Goal: Consume media (video, audio): Consume media (video, audio)

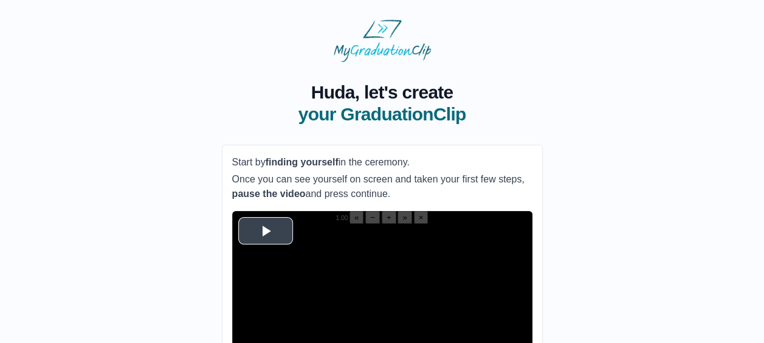
scroll to position [140, 0]
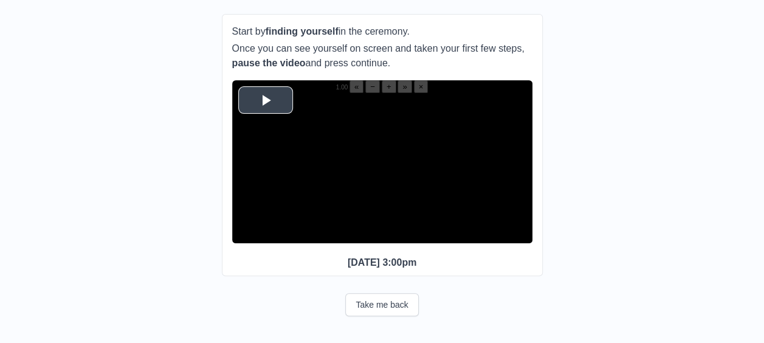
click at [265, 100] on span "Video Player" at bounding box center [265, 100] width 0 height 0
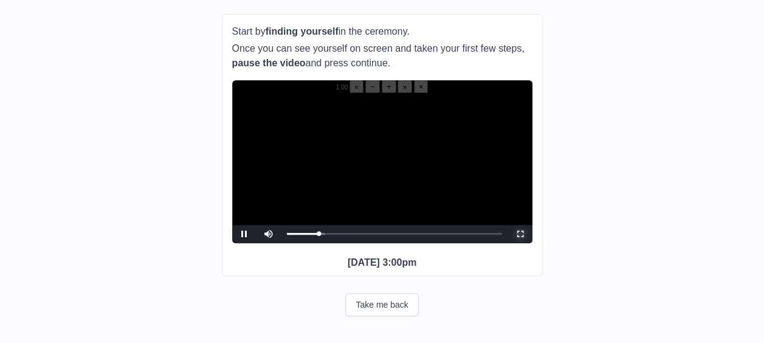
click at [520, 234] on span "Video Player" at bounding box center [520, 234] width 0 height 0
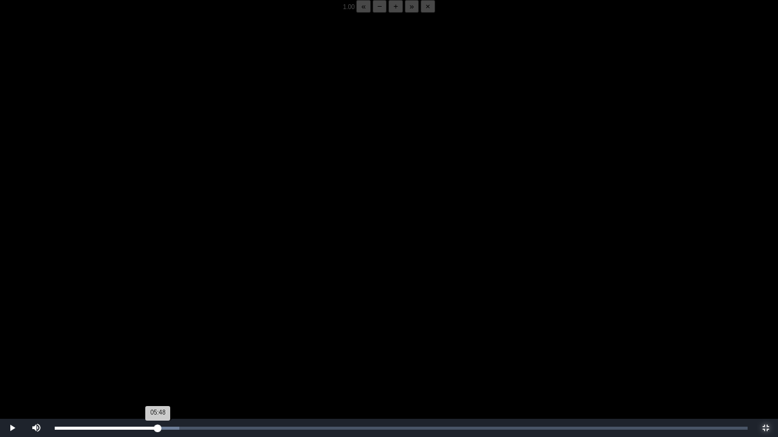
click at [158, 342] on div "05:48 Progress : 0%" at bounding box center [106, 428] width 103 height 3
click at [156, 342] on div "05:42 Progress : 0%" at bounding box center [105, 428] width 101 height 3
click at [165, 268] on video "Video Player" at bounding box center [389, 231] width 778 height 437
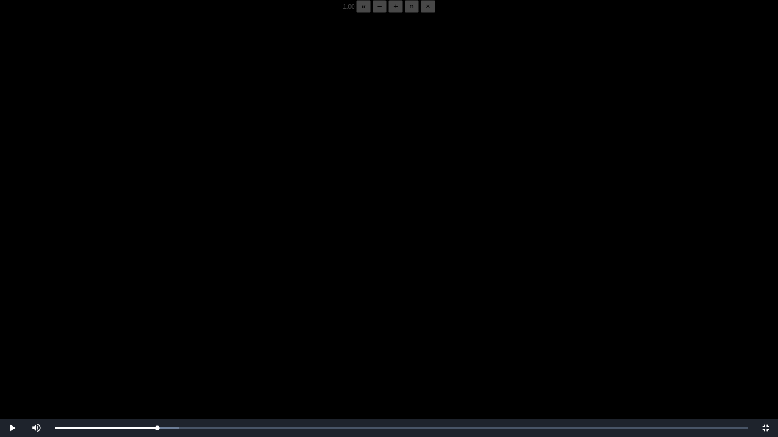
click at [165, 268] on video "Video Player" at bounding box center [389, 231] width 778 height 437
click at [136, 239] on video "Video Player" at bounding box center [389, 231] width 778 height 437
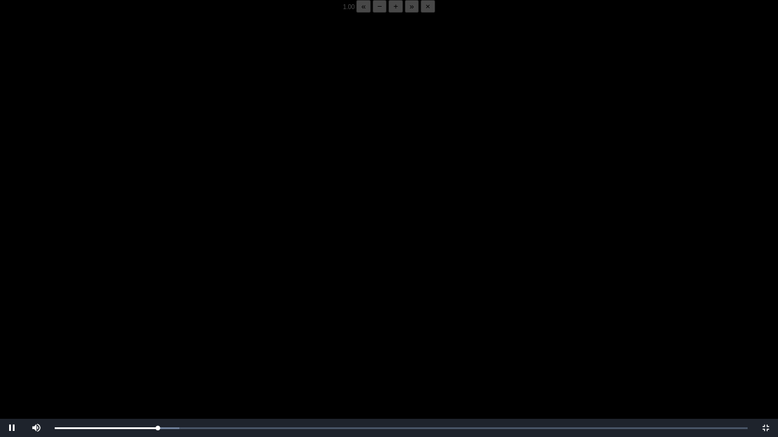
click at [136, 239] on video "Video Player" at bounding box center [389, 231] width 778 height 437
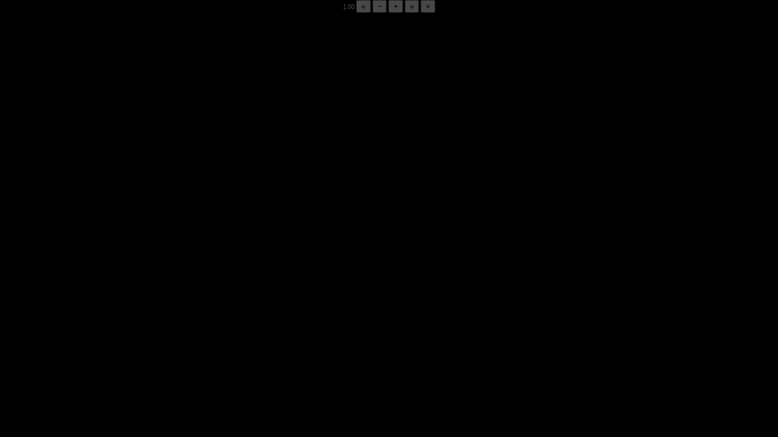
click at [136, 239] on video "Video Player" at bounding box center [389, 231] width 778 height 437
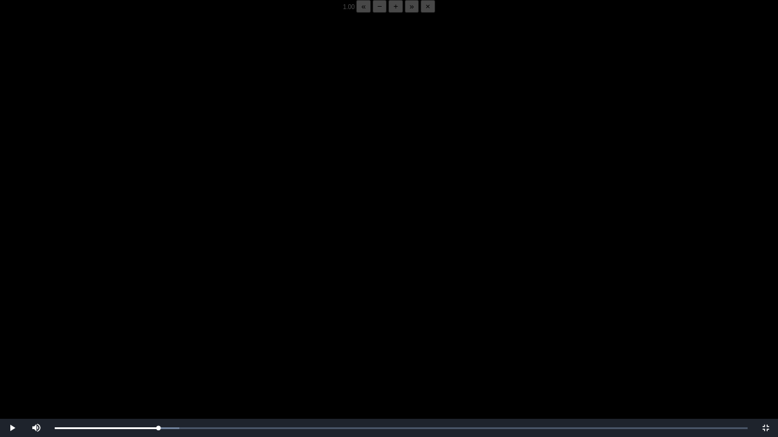
click at [136, 239] on video "Video Player" at bounding box center [389, 231] width 778 height 437
click at [158, 342] on div "05:48 Progress : 0%" at bounding box center [106, 428] width 103 height 3
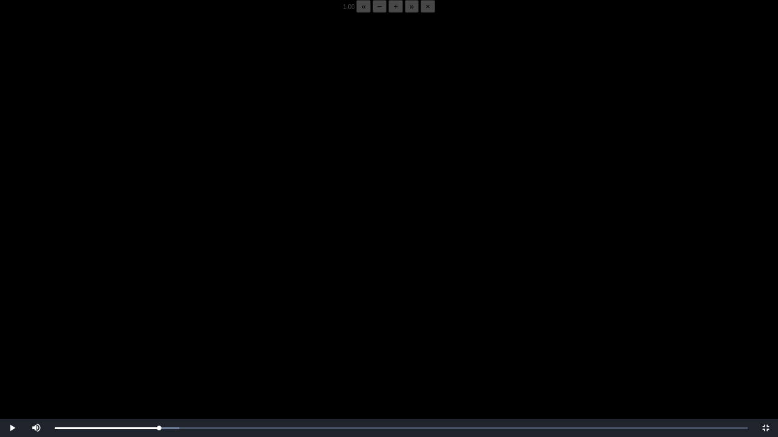
click at [139, 342] on video "Video Player" at bounding box center [389, 231] width 778 height 437
click at [157, 342] on div "05:50 Progress : 0%" at bounding box center [107, 428] width 104 height 3
click at [162, 342] on video "Video Player" at bounding box center [389, 231] width 778 height 437
click at [150, 333] on video "Video Player" at bounding box center [389, 231] width 778 height 437
click at [123, 342] on video "Video Player" at bounding box center [389, 231] width 778 height 437
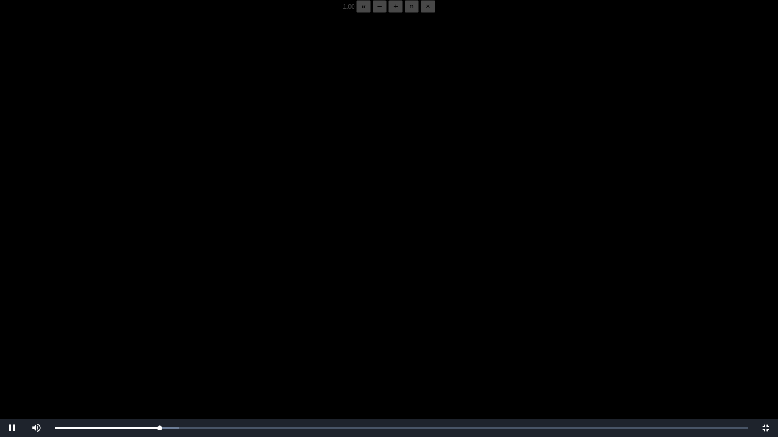
click at [123, 342] on video "Video Player" at bounding box center [389, 231] width 778 height 437
click at [159, 342] on div "05:53 Progress : 0%" at bounding box center [107, 428] width 104 height 3
click at [165, 342] on video "Video Player" at bounding box center [389, 231] width 778 height 437
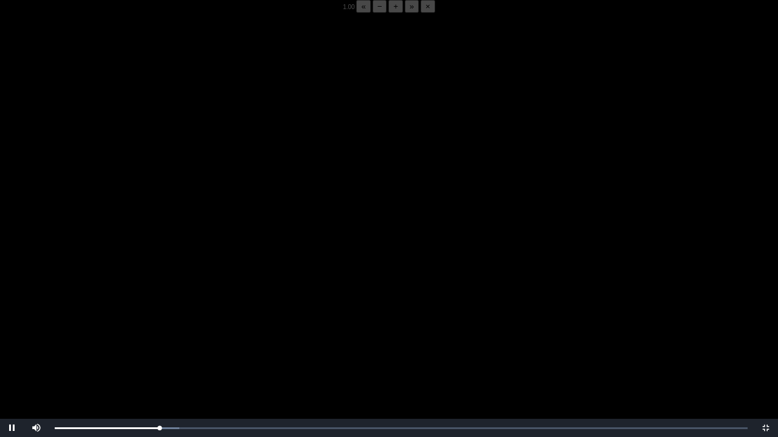
click at [165, 342] on video "Video Player" at bounding box center [389, 231] width 778 height 437
click at [159, 342] on div "05:52 Progress : 0%" at bounding box center [107, 428] width 104 height 3
click at [158, 342] on video "Video Player" at bounding box center [389, 231] width 778 height 437
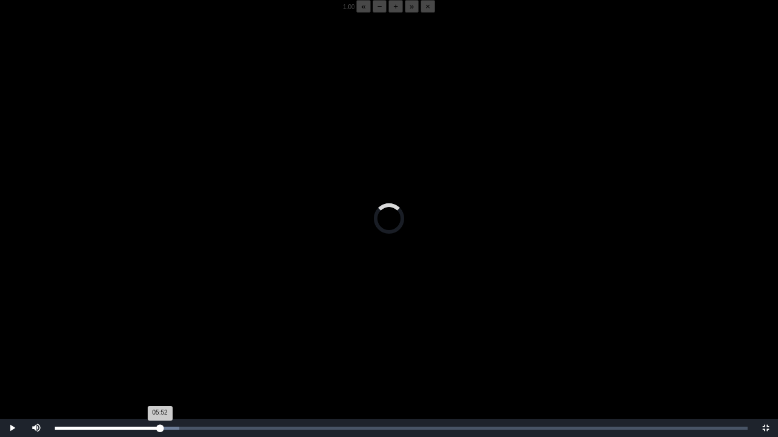
click at [159, 342] on div "05:52 Progress : 0%" at bounding box center [107, 428] width 105 height 3
click at [159, 342] on div "05:54 Progress : 0%" at bounding box center [107, 428] width 105 height 3
click at [159, 342] on div "05:55 Progress : 0%" at bounding box center [107, 428] width 105 height 3
click at [159, 342] on div "05:52 Progress : 0%" at bounding box center [107, 428] width 104 height 3
click at [159, 342] on div "05:53 Progress : 0%" at bounding box center [107, 428] width 104 height 3
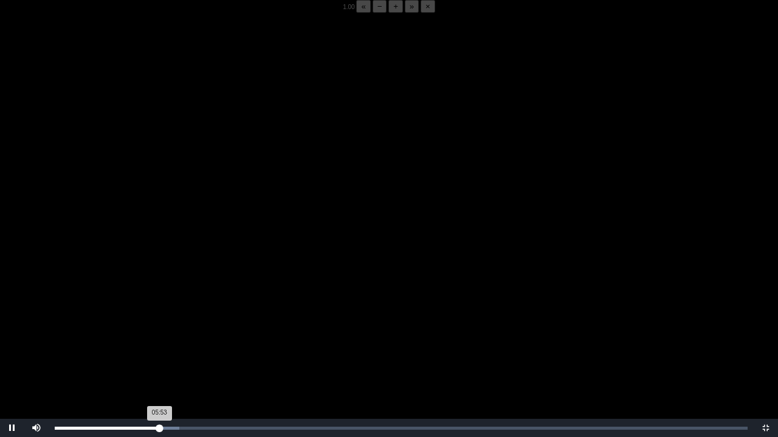
click at [159, 342] on div "05:53 Progress : 0%" at bounding box center [107, 428] width 104 height 3
click at [157, 342] on div "05:53 Progress : 0%" at bounding box center [107, 428] width 104 height 3
click at [157, 342] on div "05:46 Progress : 0%" at bounding box center [106, 428] width 103 height 3
click at [157, 342] on div "05:47 Progress : 0%" at bounding box center [106, 428] width 103 height 3
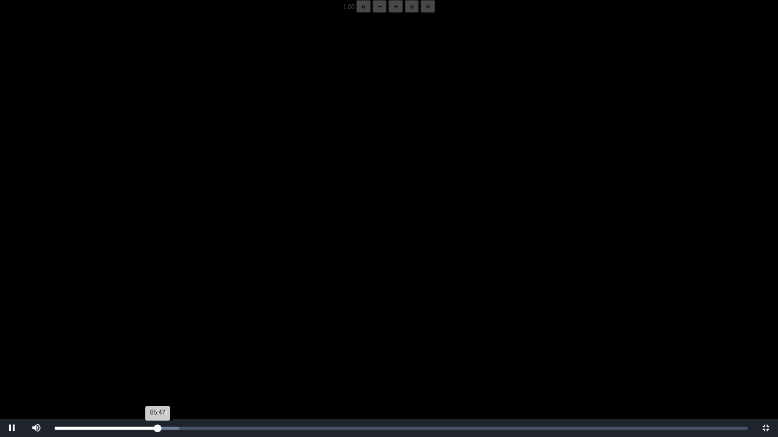
click at [158, 342] on div "05:47 Progress : 0%" at bounding box center [106, 428] width 103 height 3
click at [159, 342] on div "05:52 Progress : 0%" at bounding box center [107, 428] width 104 height 3
click at [159, 342] on div "05:53 Progress : 0%" at bounding box center [107, 428] width 104 height 3
click at [157, 342] on div "05:44 Progress : 0%" at bounding box center [106, 428] width 102 height 3
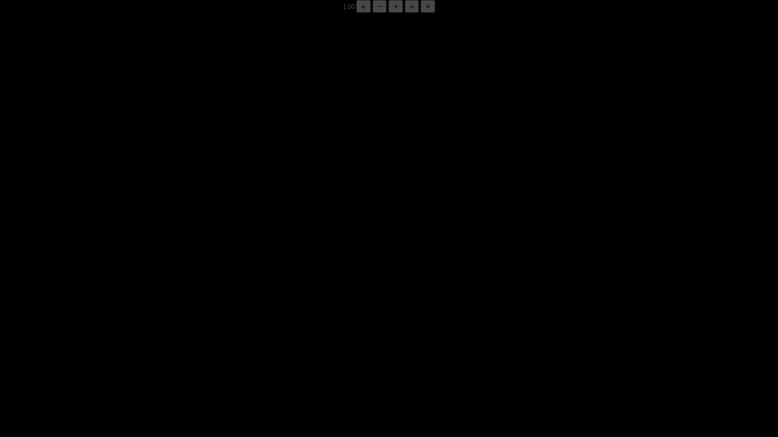
click at [157, 342] on div "05:48 Progress : 0%" at bounding box center [106, 428] width 103 height 3
click at [157, 342] on div "05:49 Progress : 0%" at bounding box center [106, 428] width 103 height 3
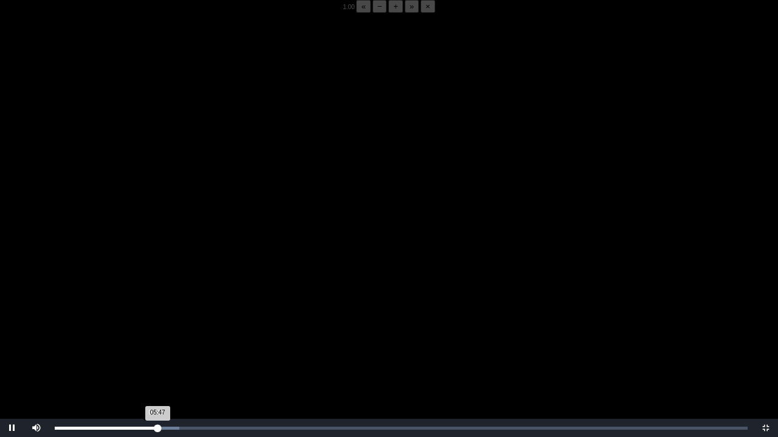
click at [156, 342] on div "05:47 Progress : 0%" at bounding box center [106, 428] width 103 height 3
click at [156, 342] on div "05:42 Progress : 0%" at bounding box center [105, 428] width 101 height 3
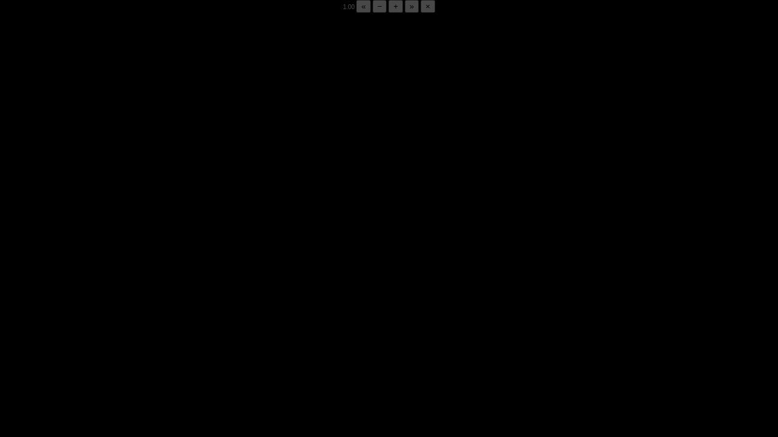
click at [156, 342] on div "05:42 Progress : 0%" at bounding box center [105, 428] width 101 height 3
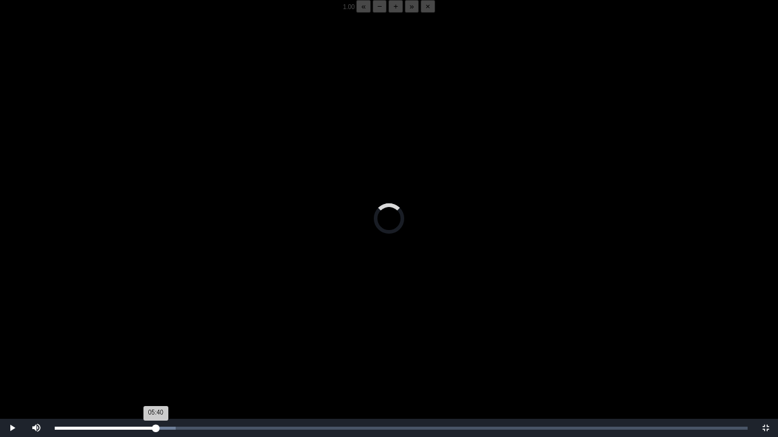
click at [156, 342] on div "05:40 Progress : 0%" at bounding box center [105, 428] width 101 height 3
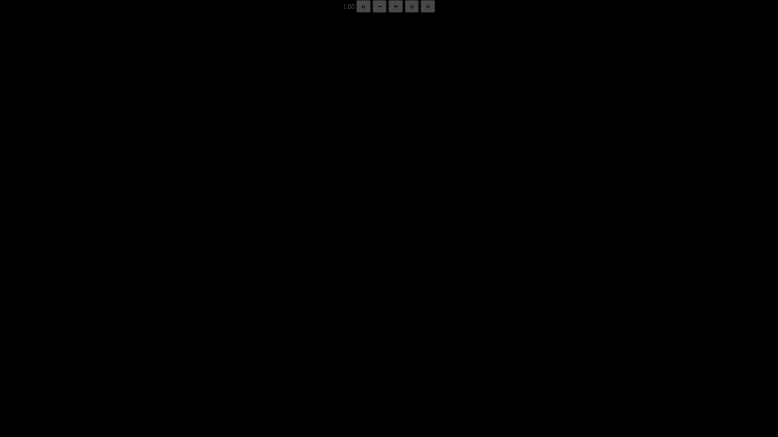
click at [156, 342] on div "05:43 Progress : 0%" at bounding box center [106, 428] width 102 height 3
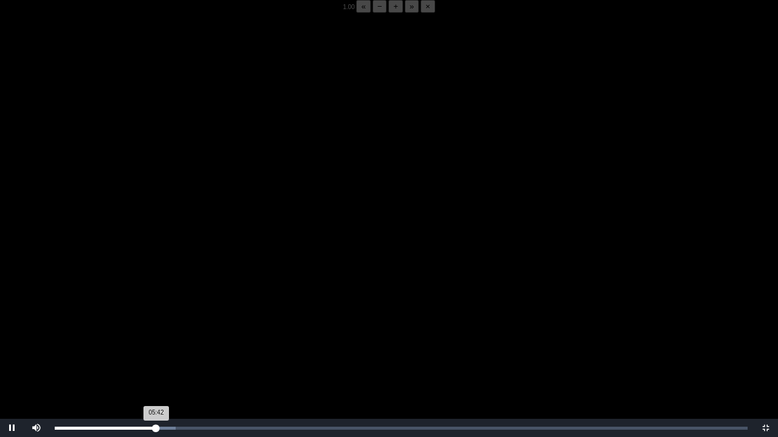
click at [156, 342] on div "05:42 Progress : 0%" at bounding box center [105, 428] width 101 height 3
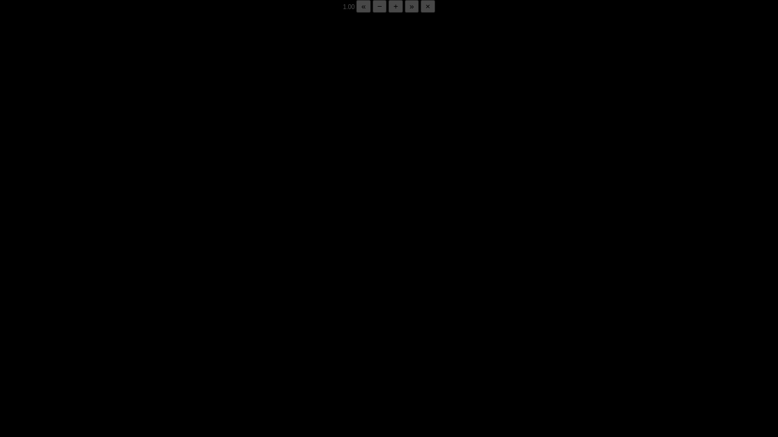
click at [156, 342] on div "05:48 Progress : 0%" at bounding box center [106, 428] width 103 height 3
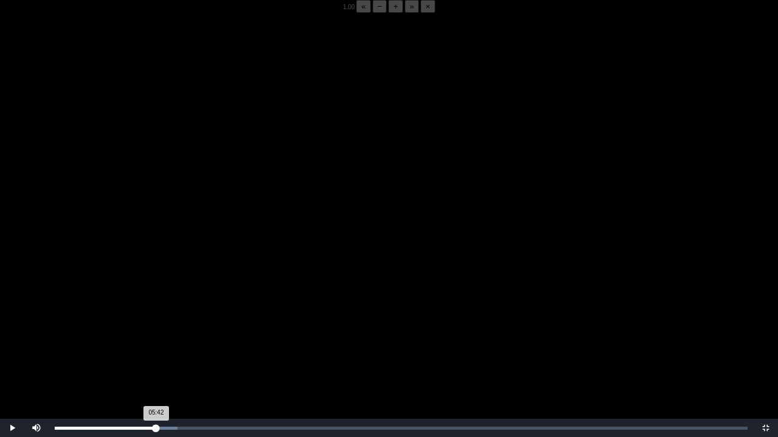
click at [156, 342] on div "05:42 Progress : 0%" at bounding box center [105, 428] width 101 height 3
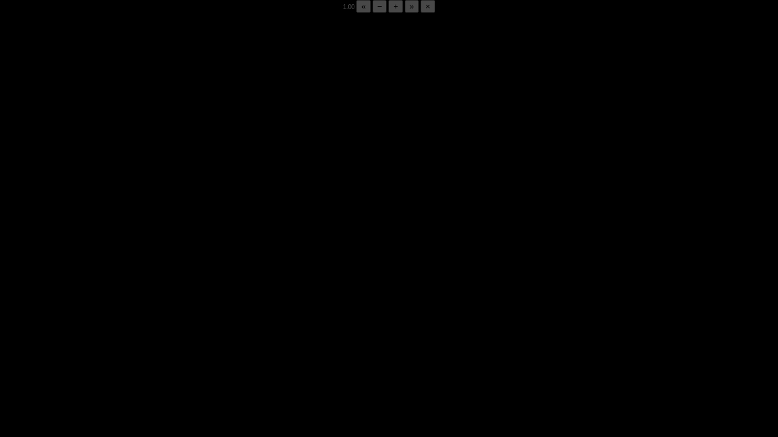
click at [156, 342] on div "05:44 Progress : 0%" at bounding box center [106, 428] width 102 height 3
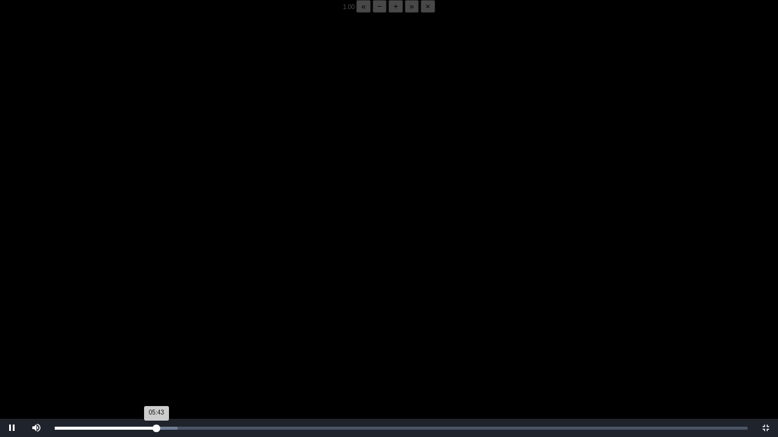
click at [156, 342] on div "05:43 Progress : 0%" at bounding box center [105, 428] width 101 height 3
click at [155, 342] on div "05:38 Progress : 0%" at bounding box center [105, 428] width 100 height 3
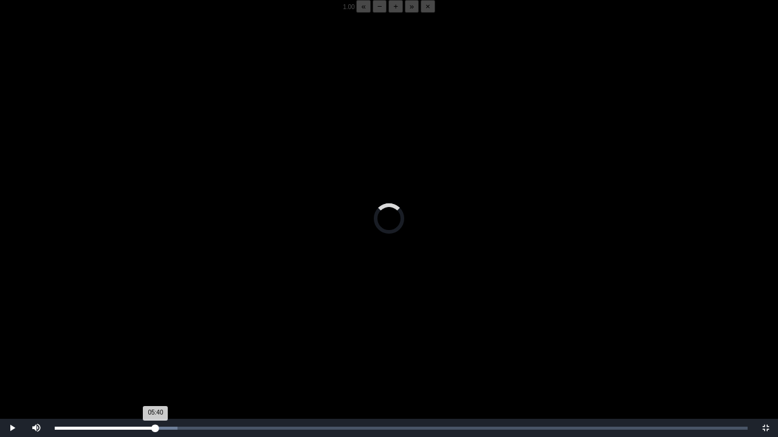
click at [155, 342] on div "05:40 Progress : 0%" at bounding box center [105, 428] width 101 height 3
click at [155, 342] on div "05:39 Progress : 0%" at bounding box center [105, 428] width 101 height 3
click at [154, 342] on div "05:36 Progress : 0%" at bounding box center [105, 428] width 100 height 3
click at [154, 342] on div "Loaded : 0% 05:36 05:36 Progress : 0%" at bounding box center [401, 428] width 705 height 18
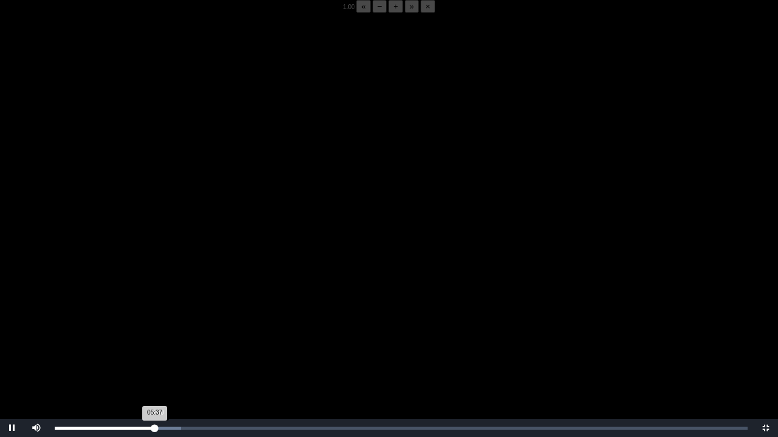
click at [155, 342] on div "05:37 Progress : 0%" at bounding box center [105, 428] width 100 height 3
click at [154, 342] on div "05:45 Progress : 0%" at bounding box center [106, 428] width 102 height 3
click at [158, 342] on div "05:51 Progress : 0%" at bounding box center [107, 428] width 104 height 3
click at [158, 342] on div "05:50 Progress : 0%" at bounding box center [107, 428] width 104 height 3
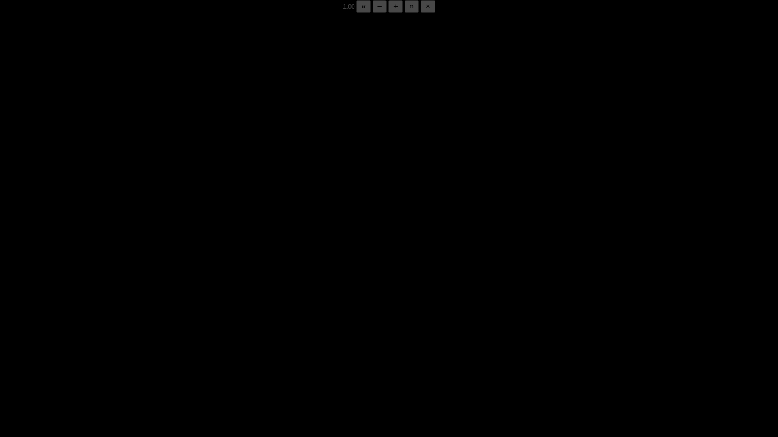
click at [158, 342] on div "05:50 Progress : 0%" at bounding box center [107, 428] width 104 height 3
click at [158, 342] on div "05:53 Progress : 0%" at bounding box center [107, 428] width 104 height 3
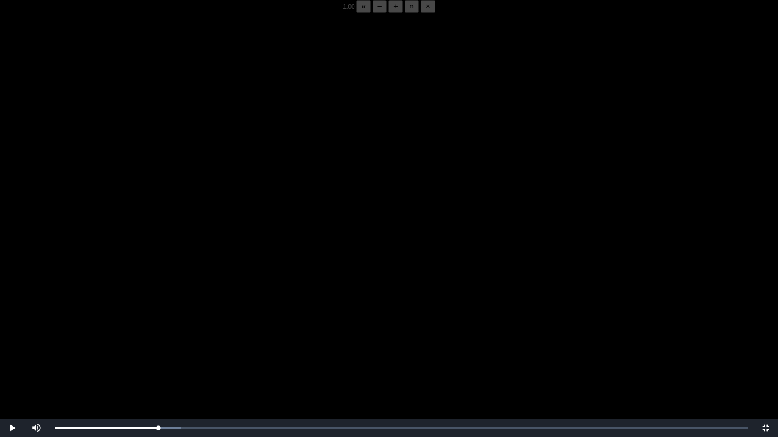
click at [140, 341] on video "Video Player" at bounding box center [389, 231] width 778 height 437
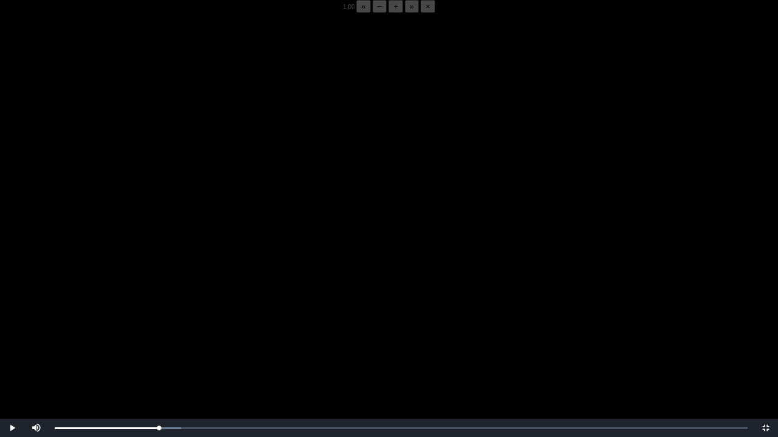
click at [140, 341] on video "Video Player" at bounding box center [389, 231] width 778 height 437
click at [140, 340] on video "Video Player" at bounding box center [389, 231] width 778 height 437
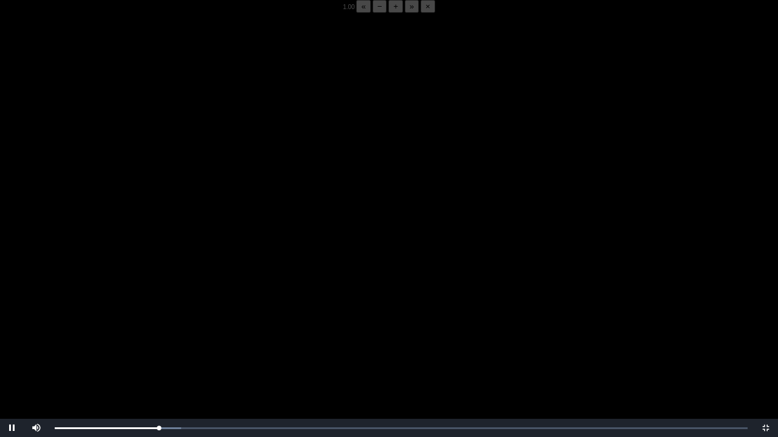
click at [140, 340] on video "Video Player" at bounding box center [389, 231] width 778 height 437
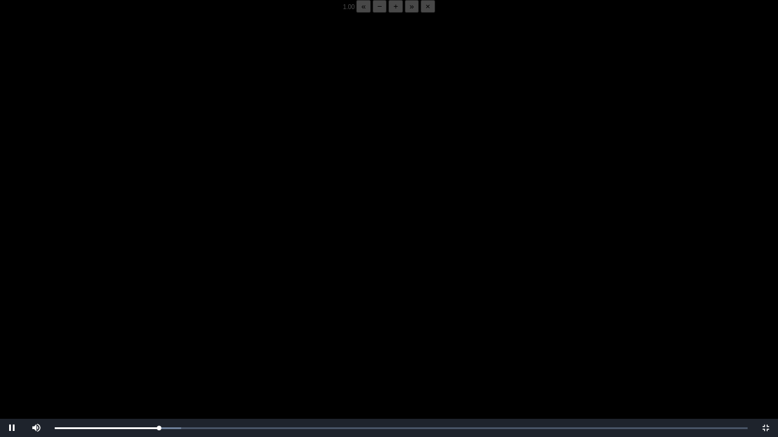
click at [140, 340] on video "Video Player" at bounding box center [389, 231] width 778 height 437
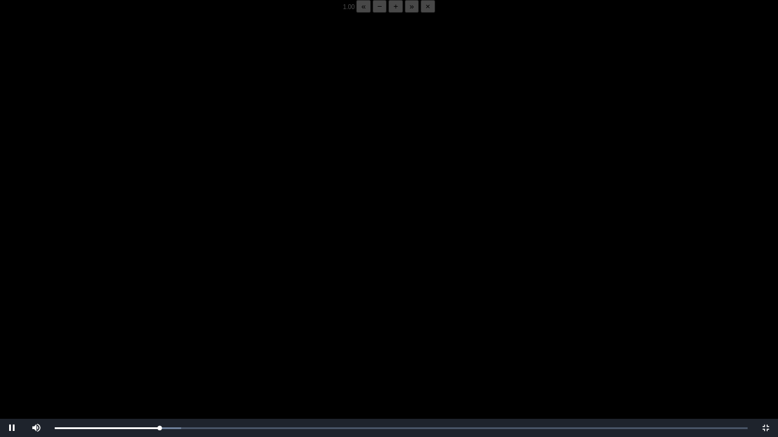
click at [140, 340] on video "Video Player" at bounding box center [389, 231] width 778 height 437
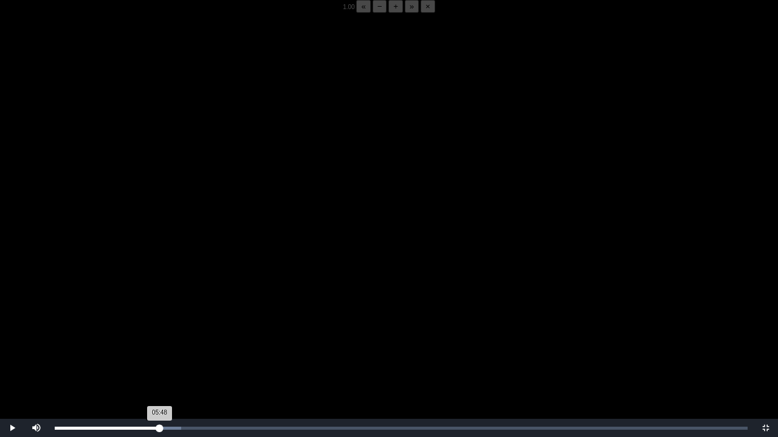
click at [158, 342] on div "05:48 Progress : 0%" at bounding box center [107, 428] width 104 height 3
click at [137, 283] on video "Video Player" at bounding box center [389, 231] width 778 height 437
click at [159, 342] on div "05:52 Progress : 0%" at bounding box center [107, 428] width 104 height 3
click at [158, 342] on div "05:53 Progress : 0%" at bounding box center [107, 428] width 104 height 3
click at [157, 342] on div "05:44 Progress : 0%" at bounding box center [107, 428] width 104 height 3
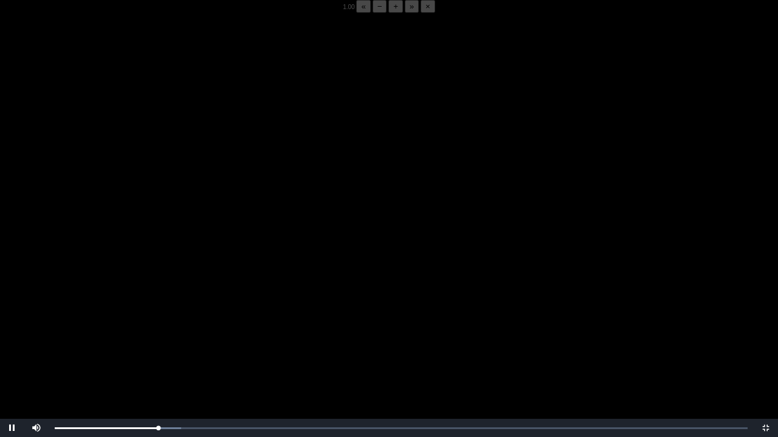
click at [116, 342] on video "Video Player" at bounding box center [389, 231] width 778 height 437
click at [145, 342] on video "Video Player" at bounding box center [389, 231] width 778 height 437
click at [158, 342] on div "05:48 Progress : 0%" at bounding box center [106, 428] width 103 height 3
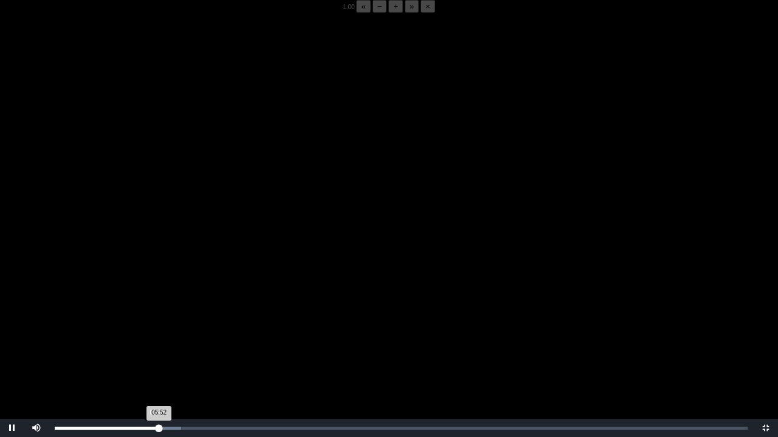
click at [156, 342] on div "Loaded : 0% 05:44 05:52 Progress : 0%" at bounding box center [401, 428] width 705 height 18
click at [98, 317] on video "Video Player" at bounding box center [389, 231] width 778 height 437
click at [127, 306] on video "Video Player" at bounding box center [389, 231] width 778 height 437
click at [130, 305] on video "Video Player" at bounding box center [389, 231] width 778 height 437
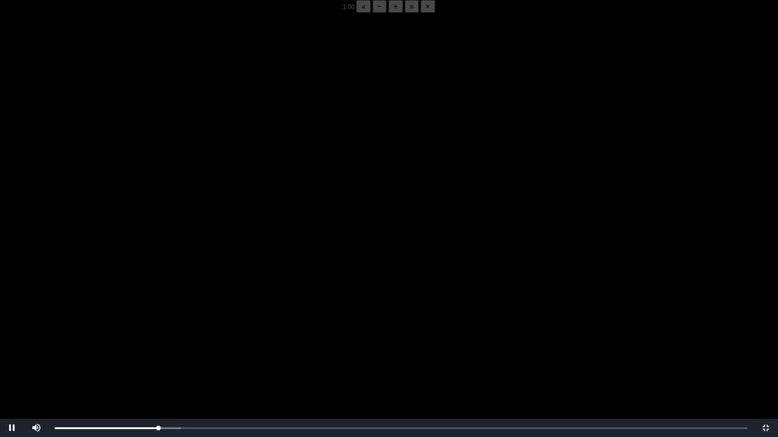
click at [130, 305] on video "Video Player" at bounding box center [389, 231] width 778 height 437
click at [139, 303] on video "Video Player" at bounding box center [389, 231] width 778 height 437
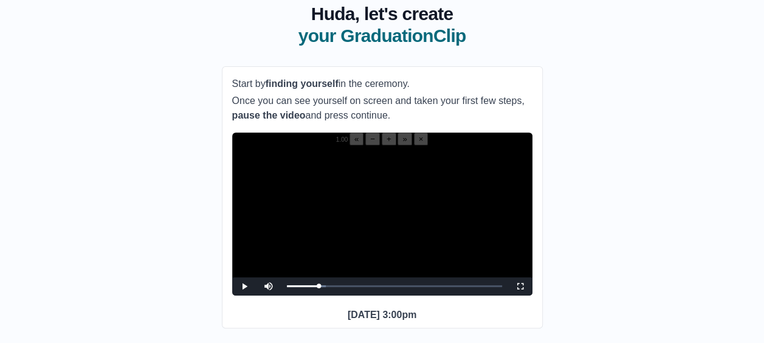
scroll to position [79, 0]
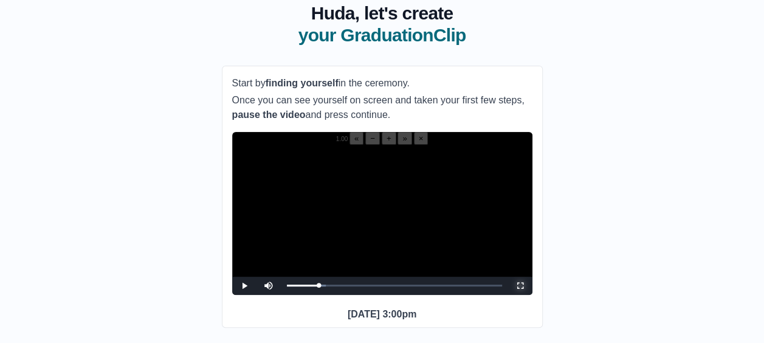
click at [520, 286] on span "Video Player" at bounding box center [520, 286] width 0 height 0
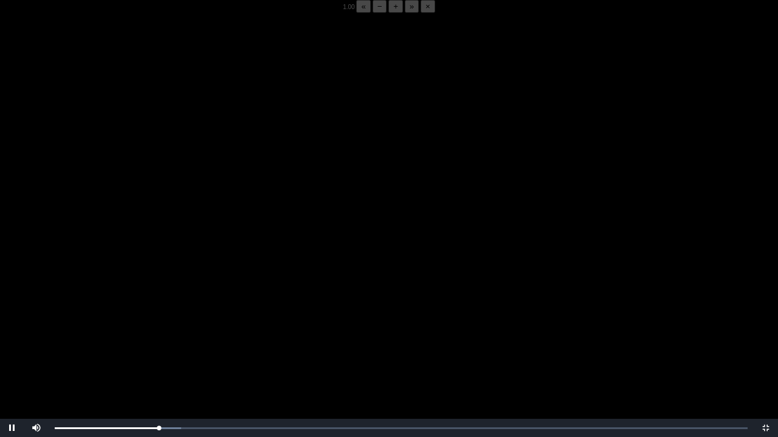
click at [261, 309] on video "Video Player" at bounding box center [389, 231] width 778 height 437
click at [157, 342] on div "05:52 Progress : 0%" at bounding box center [107, 428] width 104 height 3
click at [232, 284] on video "Video Player" at bounding box center [389, 231] width 778 height 437
click at [260, 276] on video "Video Player" at bounding box center [389, 231] width 778 height 437
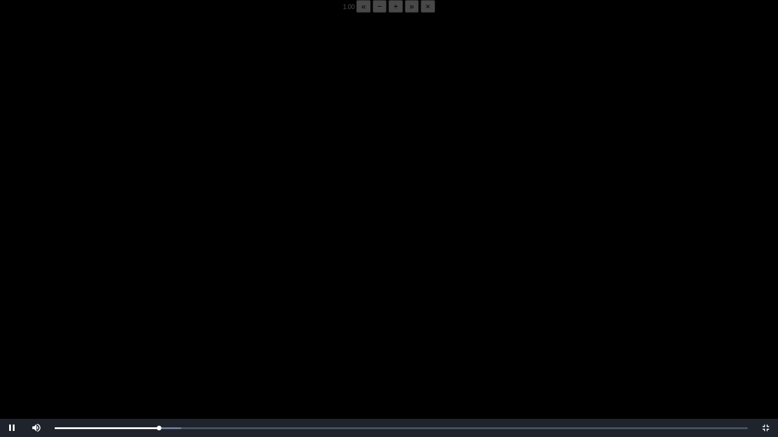
click at [260, 276] on video "Video Player" at bounding box center [389, 231] width 778 height 437
click at [158, 342] on div "05:48 Progress : 0%" at bounding box center [106, 428] width 103 height 3
click at [157, 342] on div "05:54 Progress : 0%" at bounding box center [107, 428] width 105 height 3
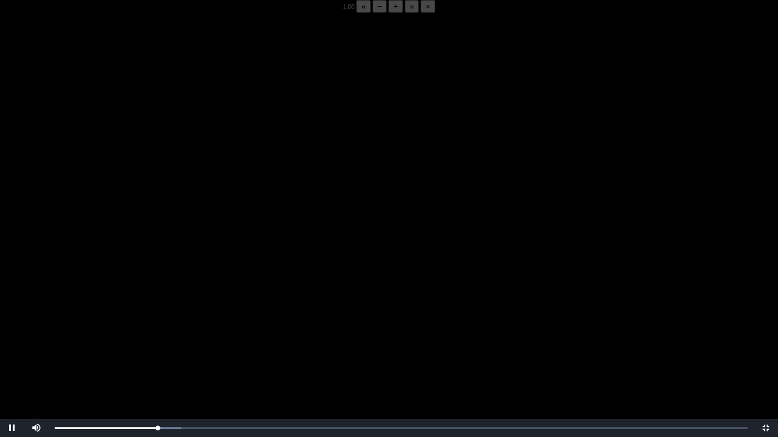
click at [163, 342] on video "Video Player" at bounding box center [389, 231] width 778 height 437
click at [205, 320] on video "Video Player" at bounding box center [389, 231] width 778 height 437
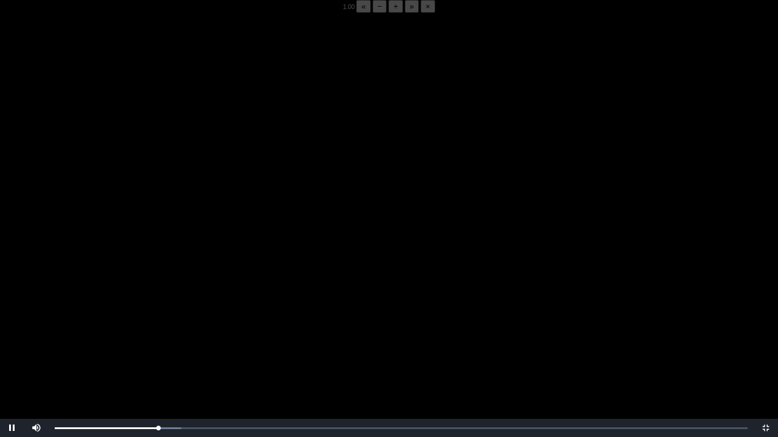
click at [205, 320] on video "Video Player" at bounding box center [389, 231] width 778 height 437
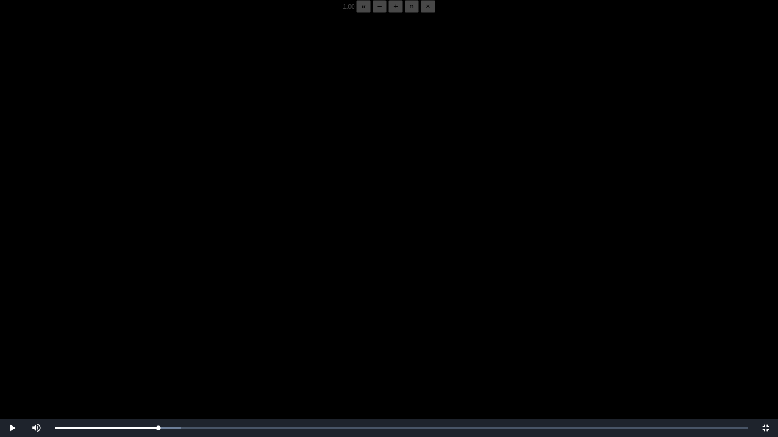
click at [205, 320] on video "Video Player" at bounding box center [389, 231] width 778 height 437
click at [210, 298] on video "Video Player" at bounding box center [389, 231] width 778 height 437
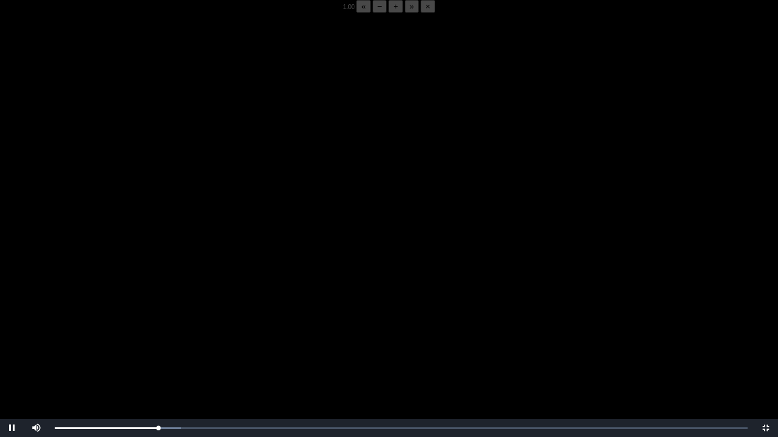
click at [210, 298] on video "Video Player" at bounding box center [389, 231] width 778 height 437
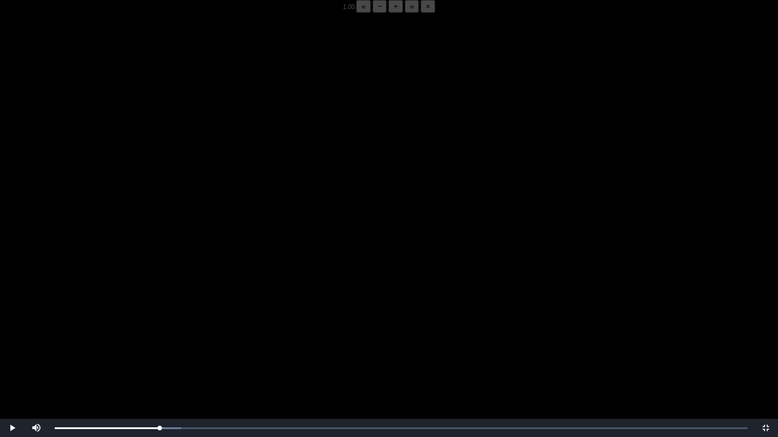
click at [210, 298] on video "Video Player" at bounding box center [389, 231] width 778 height 437
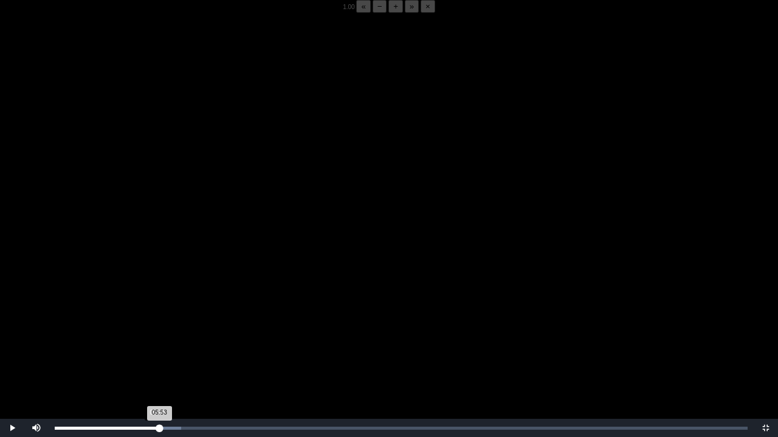
click at [157, 342] on div "05:53 Progress : 0%" at bounding box center [107, 428] width 104 height 3
click at [163, 341] on video "Video Player" at bounding box center [389, 231] width 778 height 437
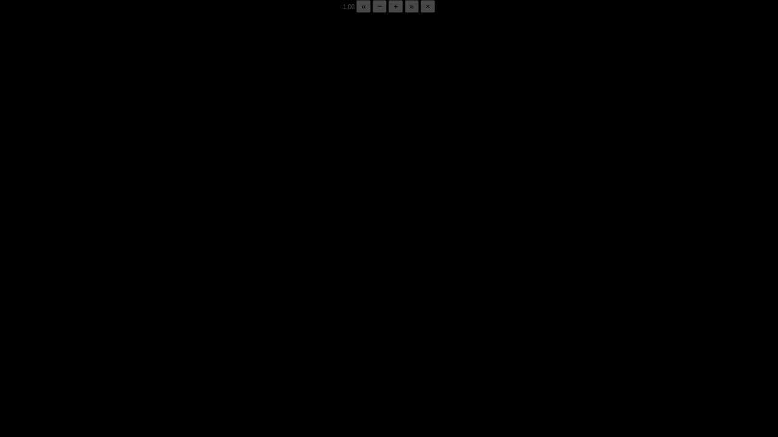
click at [163, 341] on video "Video Player" at bounding box center [389, 231] width 778 height 437
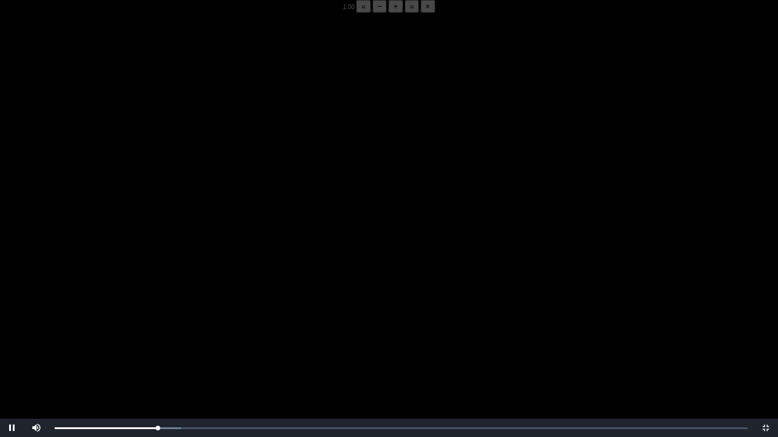
click at [163, 341] on video "Video Player" at bounding box center [389, 231] width 778 height 437
click at [166, 340] on video "Video Player" at bounding box center [389, 231] width 778 height 437
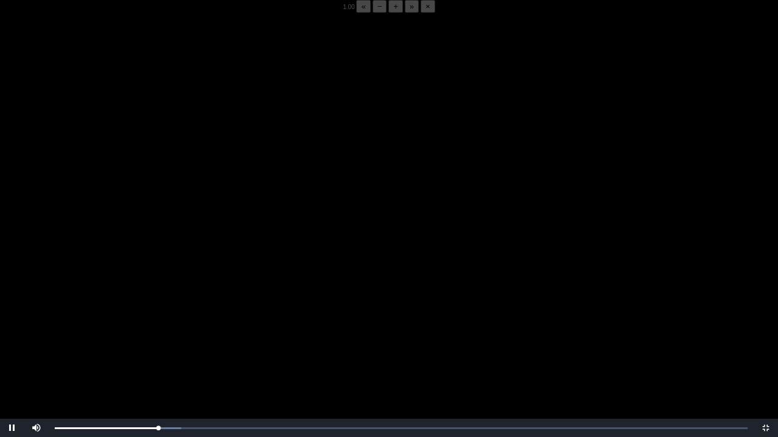
click at [166, 340] on video "Video Player" at bounding box center [389, 231] width 778 height 437
click at [193, 324] on video "Video Player" at bounding box center [389, 231] width 778 height 437
click at [125, 317] on video "Video Player" at bounding box center [389, 231] width 778 height 437
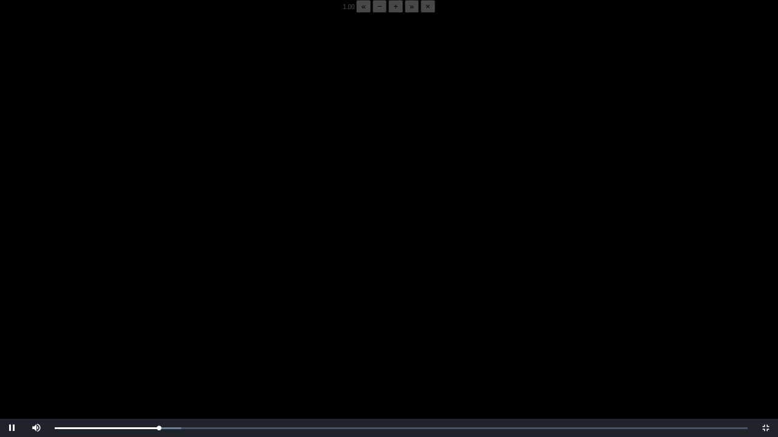
click at [125, 317] on video "Video Player" at bounding box center [389, 231] width 778 height 437
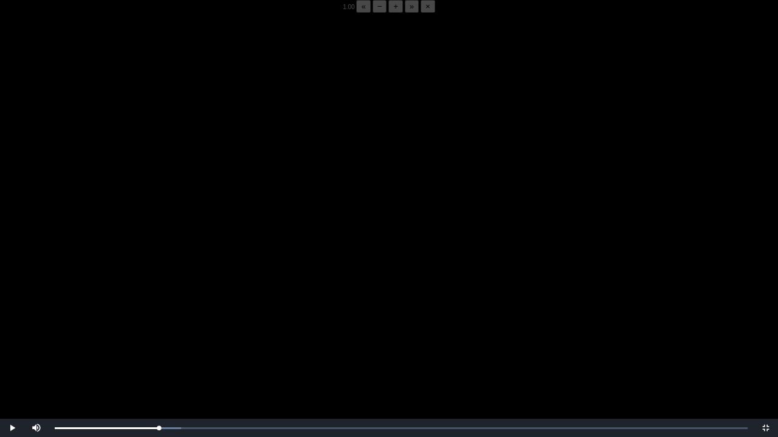
click at [125, 317] on video "Video Player" at bounding box center [389, 231] width 778 height 437
click at [125, 316] on video "Video Player" at bounding box center [389, 231] width 778 height 437
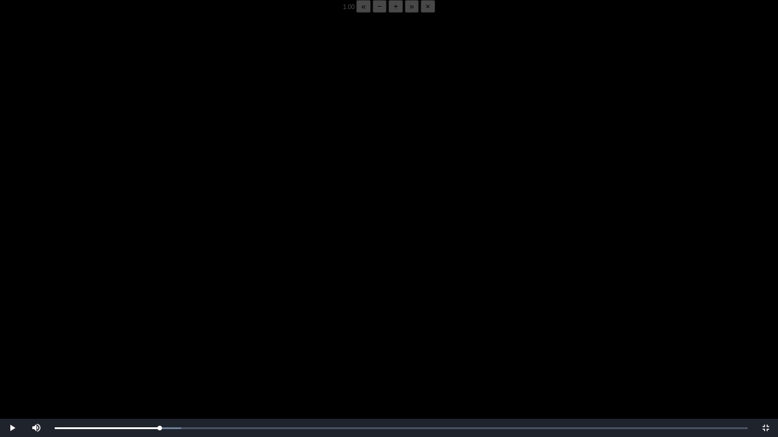
click at [125, 316] on video "Video Player" at bounding box center [389, 231] width 778 height 437
click at [157, 342] on div "Loaded : 0% 05:46 05:53 Progress : 0%" at bounding box center [401, 428] width 705 height 18
click at [141, 292] on video "Video Player" at bounding box center [389, 231] width 778 height 437
click at [372, 13] on button "−" at bounding box center [379, 6] width 15 height 13
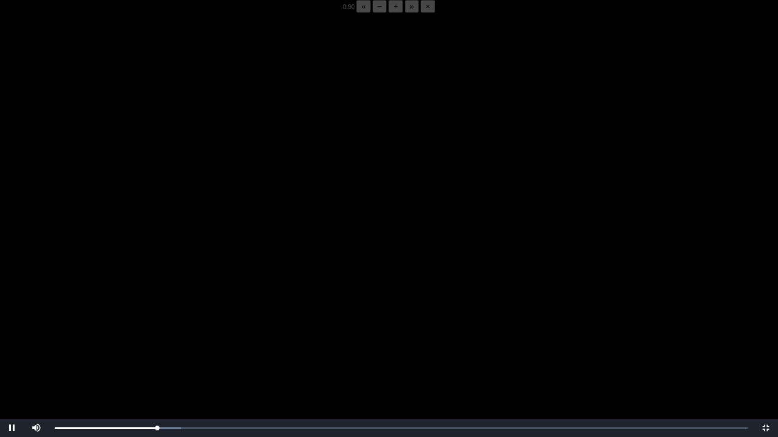
click at [372, 13] on button "−" at bounding box center [379, 6] width 15 height 13
click at [159, 342] on div "05:51 Progress : 0%" at bounding box center [107, 428] width 104 height 3
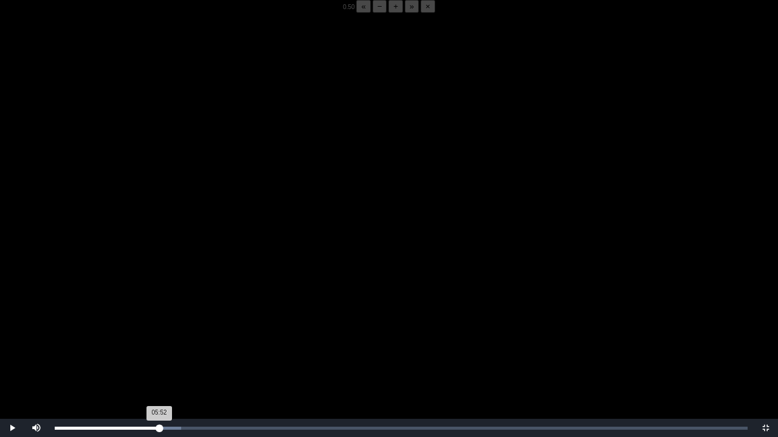
click at [159, 342] on div "05:52 Progress : 0%" at bounding box center [107, 428] width 104 height 3
click at [158, 342] on div "05:53 Progress : 0%" at bounding box center [107, 428] width 104 height 3
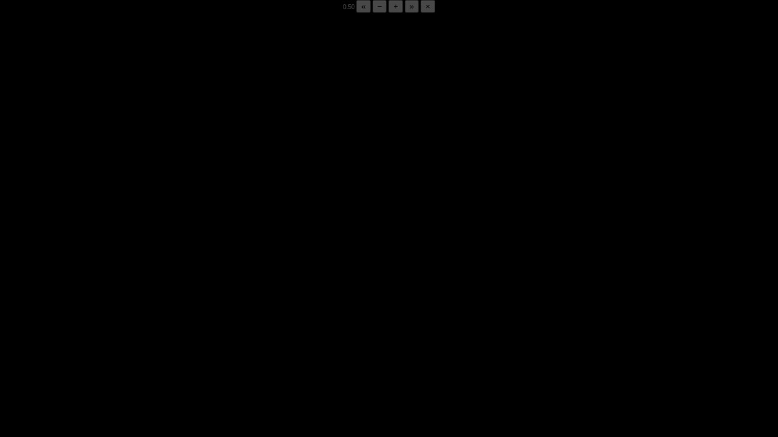
click at [158, 342] on div "05:50 Progress : 0%" at bounding box center [107, 428] width 104 height 3
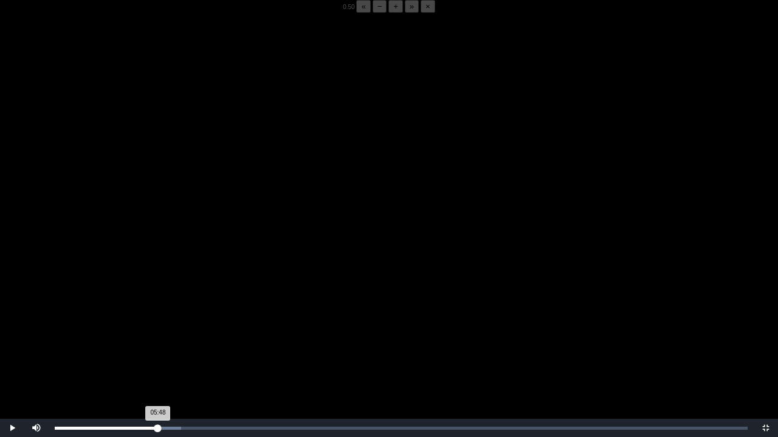
click at [158, 342] on div "05:48 Progress : 0%" at bounding box center [106, 428] width 103 height 3
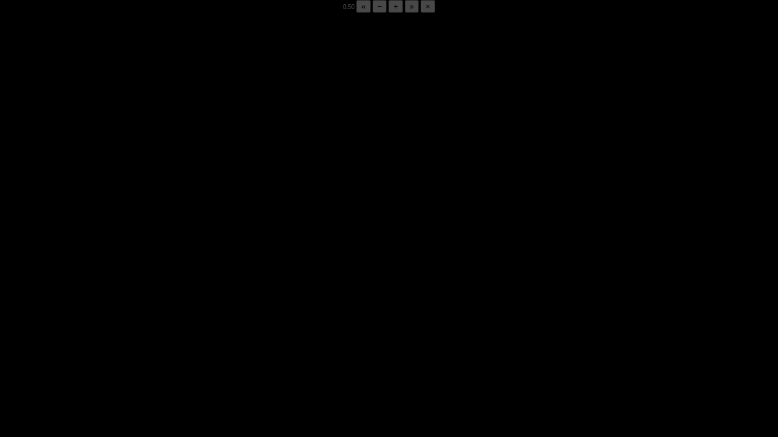
click at [158, 342] on div "05:50 Progress : 0%" at bounding box center [107, 428] width 104 height 3
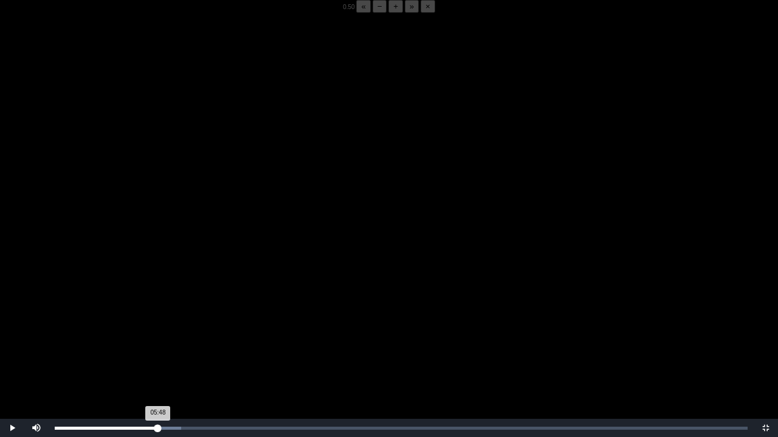
click at [158, 342] on div "05:48 Progress : 0%" at bounding box center [106, 428] width 103 height 3
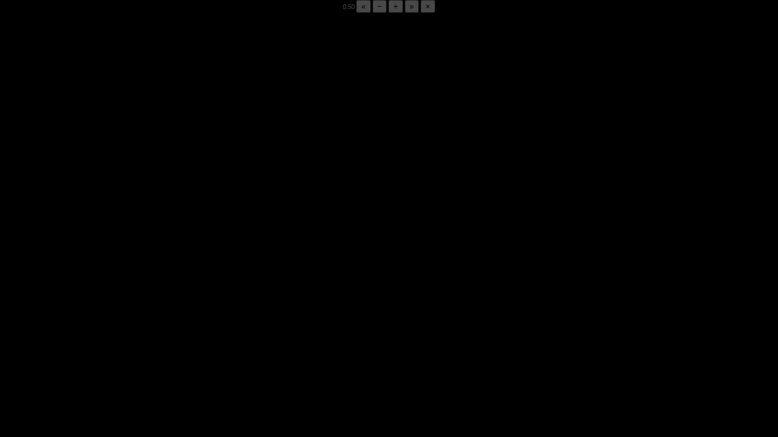
click at [158, 342] on div "05:50 Progress : 0%" at bounding box center [107, 428] width 104 height 3
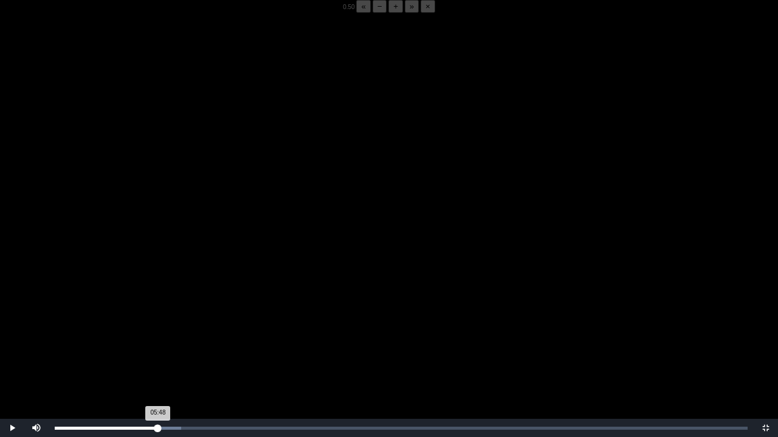
click at [158, 342] on div "05:48 Progress : 0%" at bounding box center [106, 428] width 103 height 3
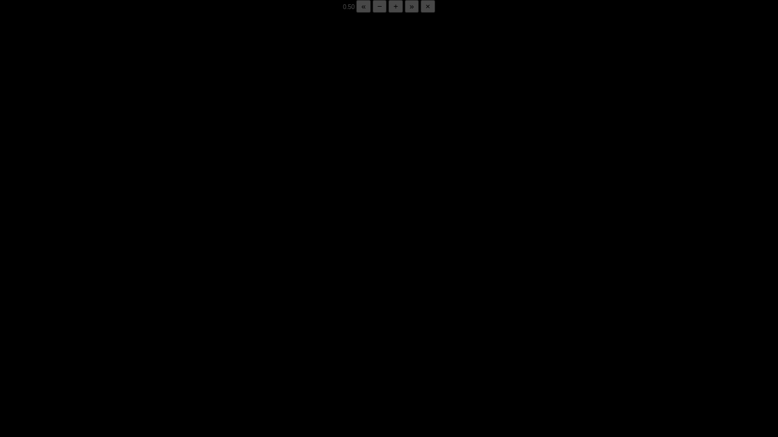
click at [158, 342] on div "05:50 Progress : 0%" at bounding box center [107, 428] width 104 height 3
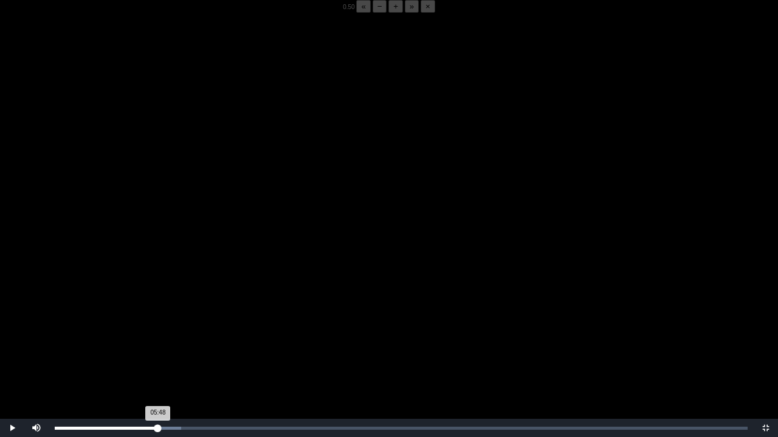
click at [158, 342] on div "05:48 Progress : 0%" at bounding box center [106, 428] width 103 height 3
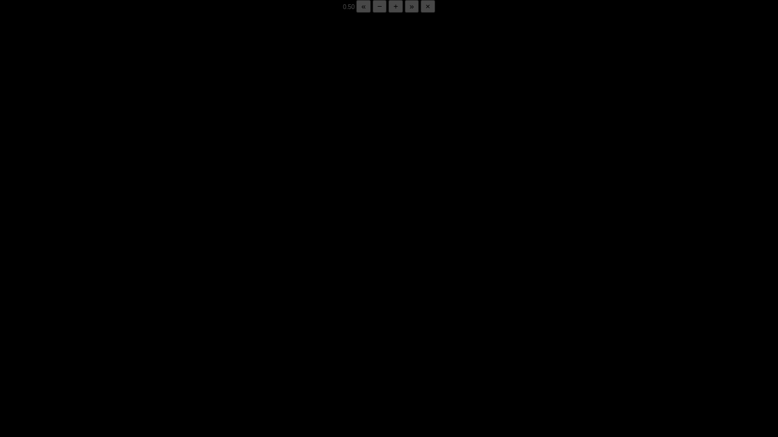
click at [158, 342] on div "05:50 Progress : 0%" at bounding box center [107, 428] width 104 height 3
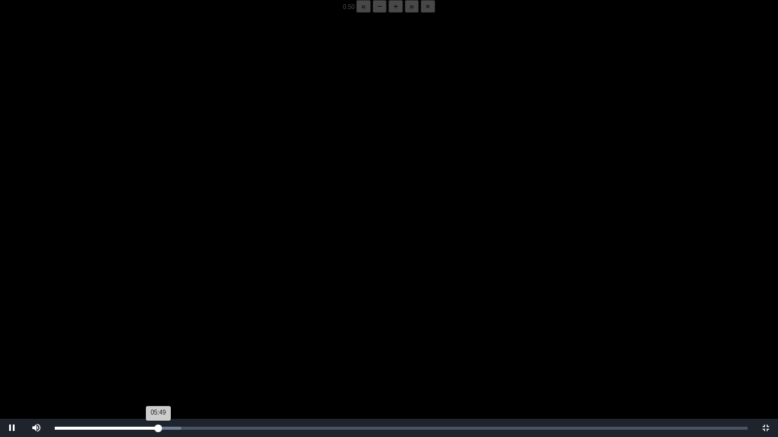
click at [158, 342] on div "05:49 Progress : 0%" at bounding box center [107, 428] width 104 height 3
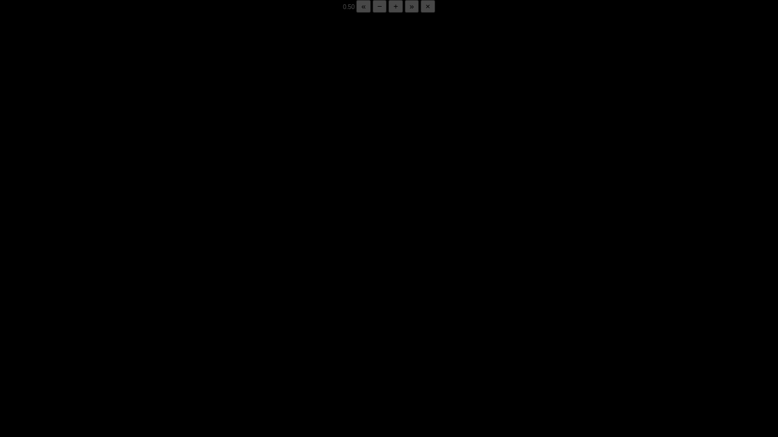
click at [158, 342] on div "05:51 Progress : 0%" at bounding box center [107, 428] width 104 height 3
click at [158, 342] on div "05:50 Progress : 0%" at bounding box center [107, 428] width 104 height 3
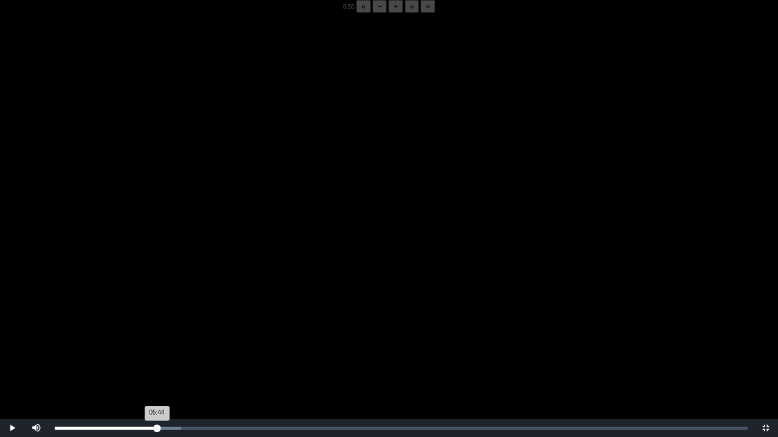
click at [157, 342] on div "05:44 Progress : 0%" at bounding box center [106, 428] width 102 height 3
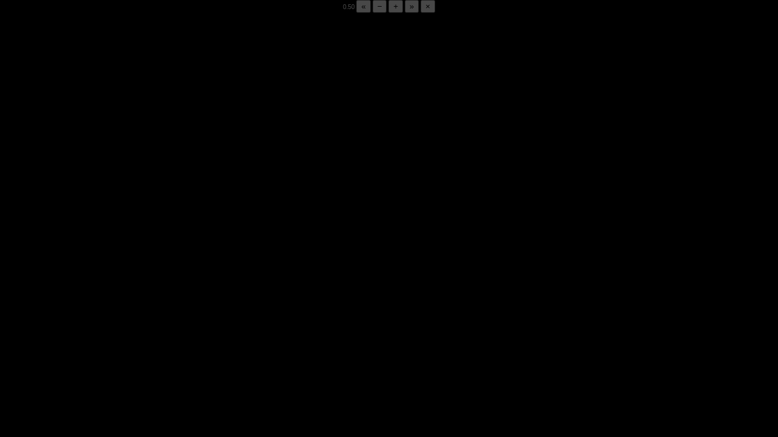
click at [194, 342] on video "Video Player" at bounding box center [389, 231] width 778 height 437
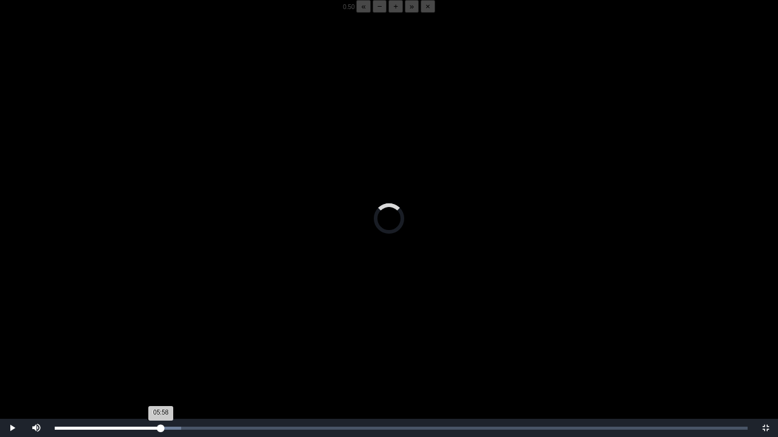
click at [159, 342] on div "05:58 Progress : 0%" at bounding box center [108, 428] width 106 height 3
click at [141, 342] on video "Video Player" at bounding box center [389, 231] width 778 height 437
click at [149, 329] on video "Video Player" at bounding box center [389, 231] width 778 height 437
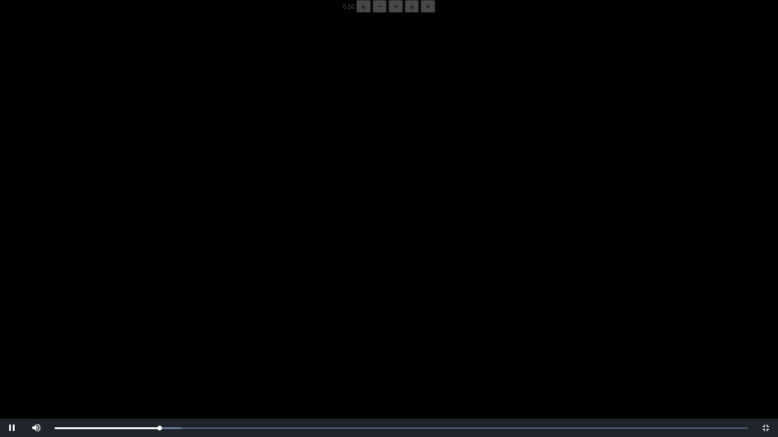
click at [146, 338] on video "Video Player" at bounding box center [389, 231] width 778 height 437
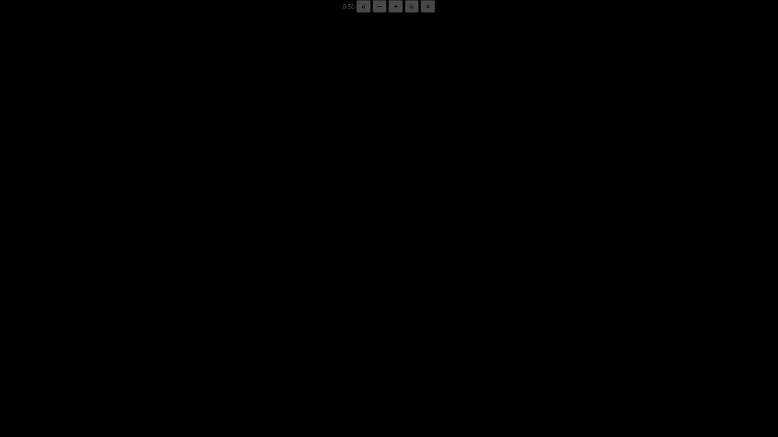
click at [146, 338] on video "Video Player" at bounding box center [389, 231] width 778 height 437
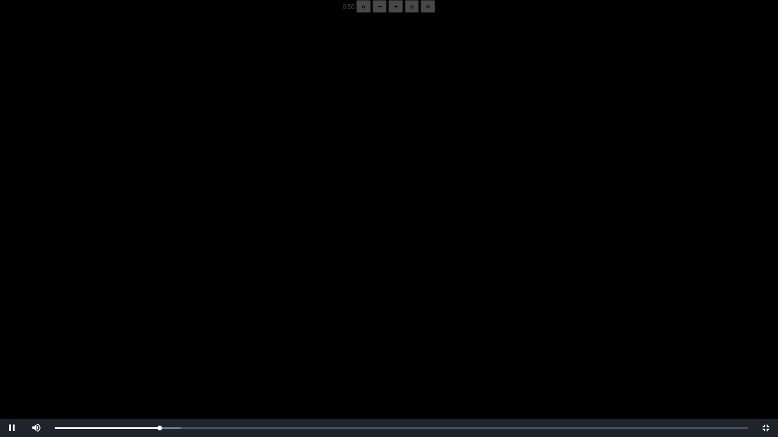
click at [146, 338] on video "Video Player" at bounding box center [389, 231] width 778 height 437
click at [158, 342] on div "05:54 Progress : 0%" at bounding box center [107, 428] width 105 height 3
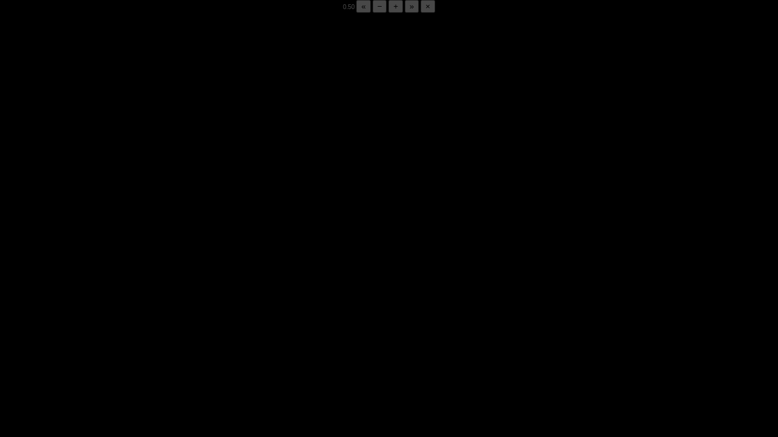
click at [151, 342] on video "Video Player" at bounding box center [389, 231] width 778 height 437
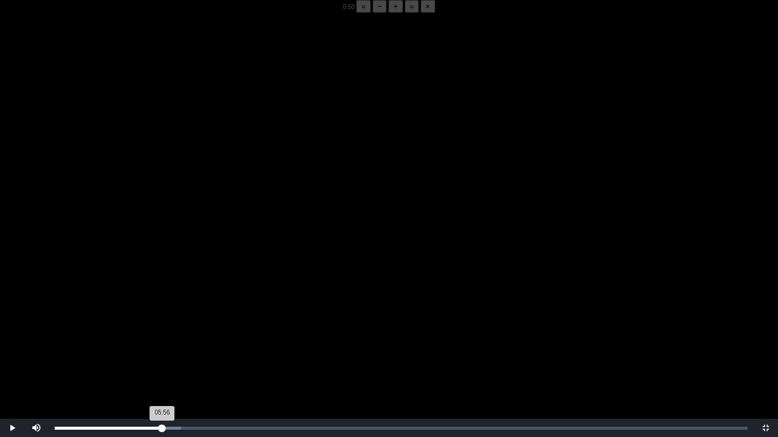
click at [160, 342] on div "05:56 Progress : 0%" at bounding box center [109, 428] width 108 height 3
click at [160, 342] on div "05:56 Progress : 0%" at bounding box center [108, 428] width 106 height 3
click at [158, 342] on div "05:48 Progress : 0%" at bounding box center [108, 428] width 106 height 3
click at [163, 342] on video "Video Player" at bounding box center [389, 231] width 778 height 437
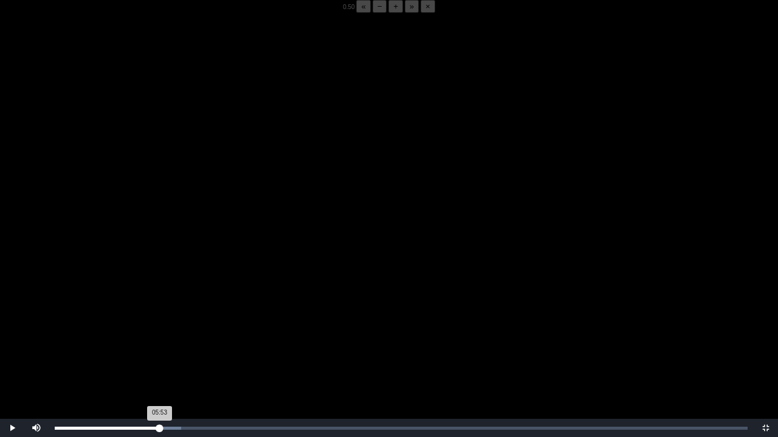
click at [159, 342] on div "05:53 Progress : 0%" at bounding box center [107, 428] width 104 height 3
click at [163, 342] on video "Video Player" at bounding box center [389, 231] width 778 height 437
click at [214, 315] on video "Video Player" at bounding box center [389, 231] width 778 height 437
click at [199, 342] on video "Video Player" at bounding box center [389, 231] width 778 height 437
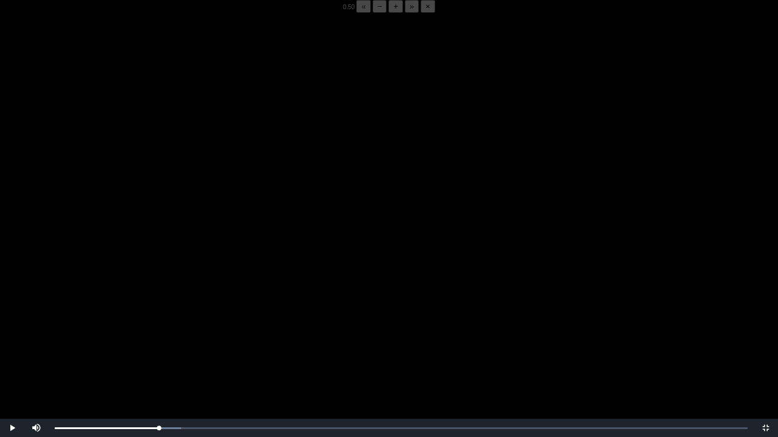
click at [199, 342] on video "Video Player" at bounding box center [389, 231] width 778 height 437
click at [240, 342] on video "Video Player" at bounding box center [389, 231] width 778 height 437
click at [245, 342] on video "Video Player" at bounding box center [389, 231] width 778 height 437
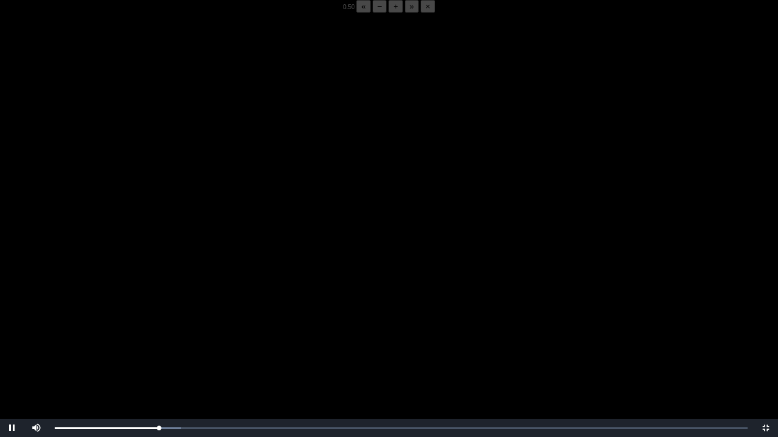
click at [245, 342] on video "Video Player" at bounding box center [389, 231] width 778 height 437
click at [170, 342] on video "Video Player" at bounding box center [389, 231] width 778 height 437
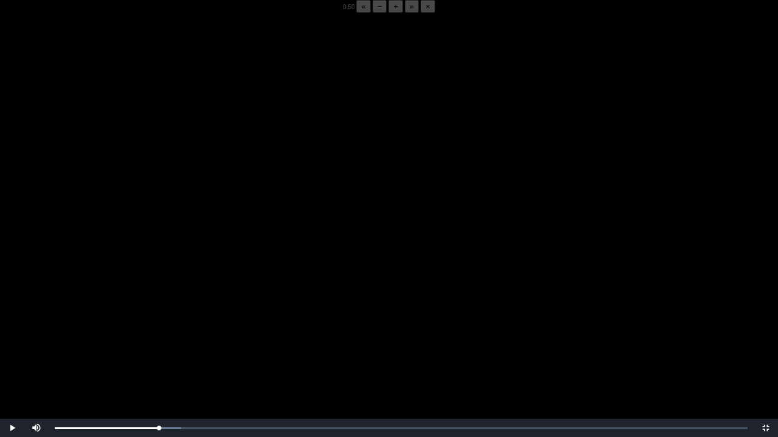
click at [170, 342] on video "Video Player" at bounding box center [389, 231] width 778 height 437
click at [169, 342] on video "Video Player" at bounding box center [389, 231] width 778 height 437
click at [170, 342] on video "Video Player" at bounding box center [389, 231] width 778 height 437
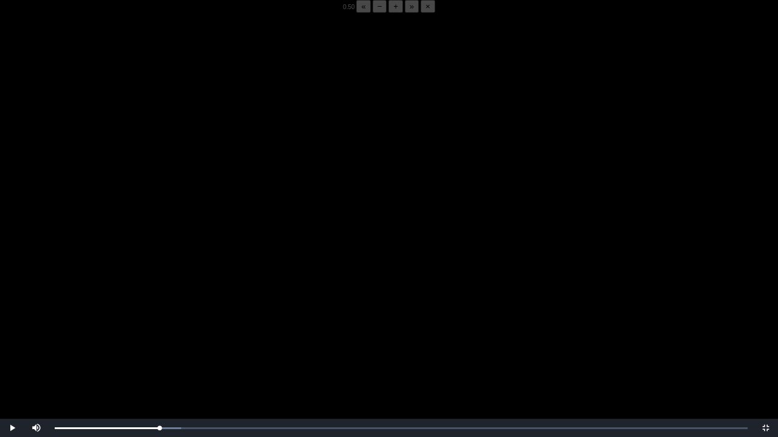
click at [170, 342] on video "Video Player" at bounding box center [389, 231] width 778 height 437
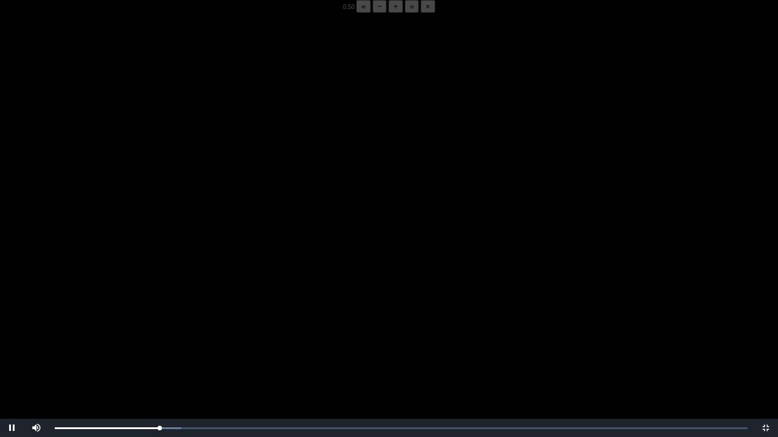
click at [170, 342] on video "Video Player" at bounding box center [389, 231] width 778 height 437
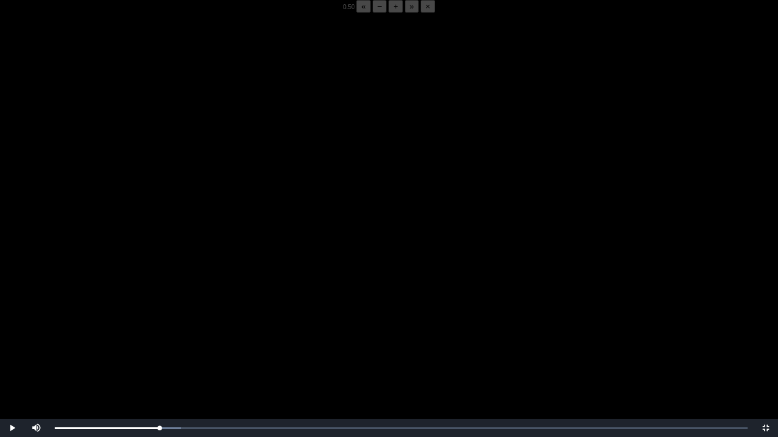
click at [170, 342] on video "Video Player" at bounding box center [389, 231] width 778 height 437
click at [157, 342] on div "05:53 Progress : 0%" at bounding box center [107, 428] width 104 height 3
click at [160, 342] on video "Video Player" at bounding box center [389, 231] width 778 height 437
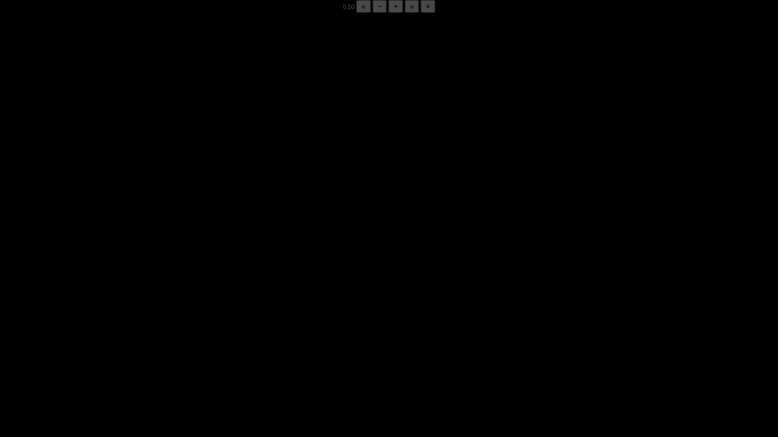
click at [160, 342] on video "Video Player" at bounding box center [389, 231] width 778 height 437
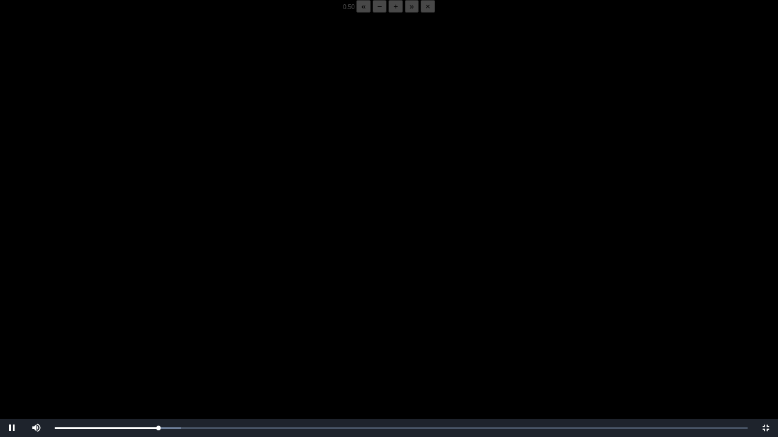
click at [160, 342] on video "Video Player" at bounding box center [389, 231] width 778 height 437
click at [156, 342] on div "05:50 Progress : 0%" at bounding box center [107, 428] width 104 height 3
click at [175, 342] on video "Video Player" at bounding box center [389, 231] width 778 height 437
click at [158, 342] on div "Loaded : 0% 05:52 05:53 Progress : 0%" at bounding box center [401, 428] width 705 height 18
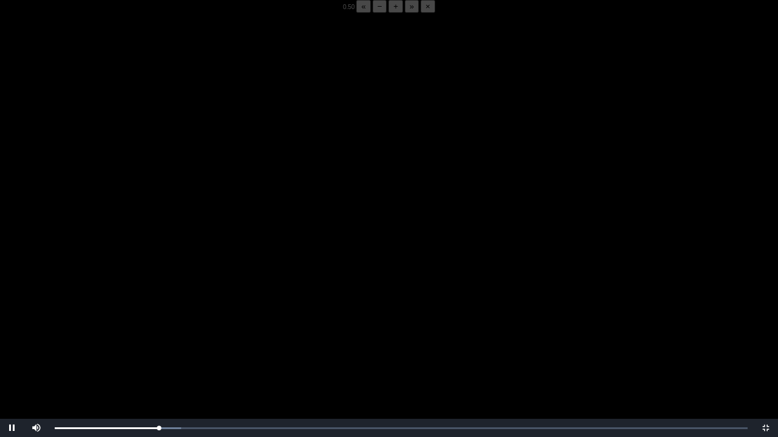
click at [372, 13] on button "−" at bounding box center [379, 6] width 15 height 13
click at [159, 342] on div "05:53 Progress : 0%" at bounding box center [107, 428] width 104 height 3
click at [158, 342] on div "05:48 Progress : 0%" at bounding box center [106, 428] width 103 height 3
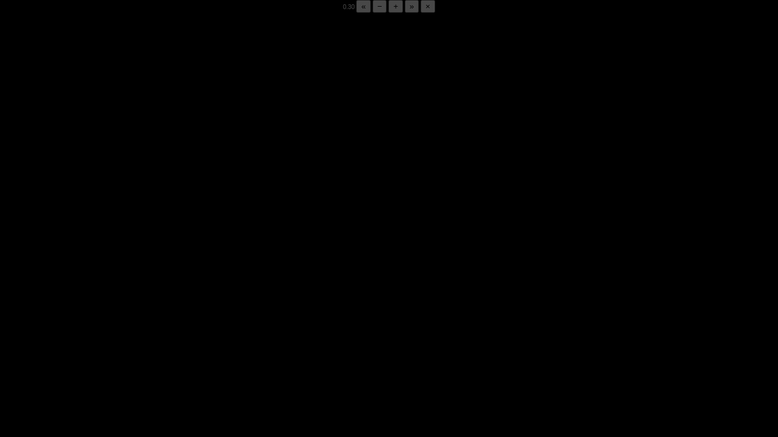
click at [158, 342] on div "05:50 Progress : 0%" at bounding box center [107, 428] width 104 height 3
click at [158, 342] on div "05:49 Progress : 0%" at bounding box center [106, 428] width 103 height 3
click at [158, 342] on div "05:49 Progress : 0%" at bounding box center [107, 428] width 104 height 3
click at [158, 342] on div "05:50 Progress : 0%" at bounding box center [107, 428] width 104 height 3
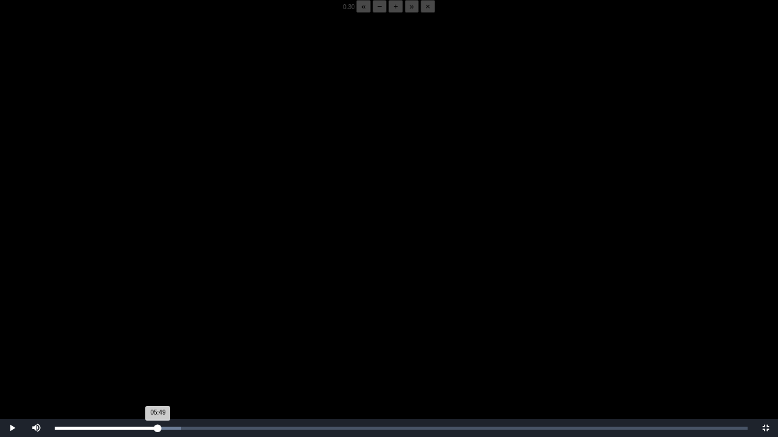
click at [158, 342] on div "05:49 Progress : 0%" at bounding box center [106, 428] width 103 height 3
click at [158, 342] on div "05:48 Progress : 0%" at bounding box center [106, 428] width 103 height 3
click at [156, 342] on div "05:49 Progress : 0%" at bounding box center [106, 428] width 103 height 3
click at [156, 342] on div "05:42 Progress : 0%" at bounding box center [107, 428] width 104 height 3
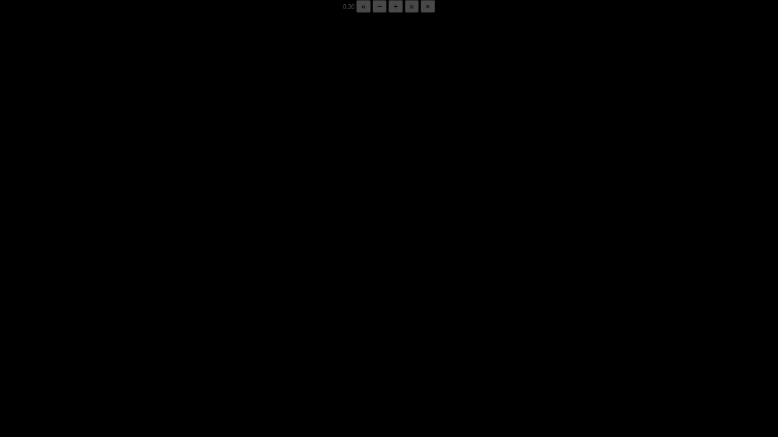
click at [156, 342] on div "05:52 Progress : 0%" at bounding box center [107, 428] width 104 height 3
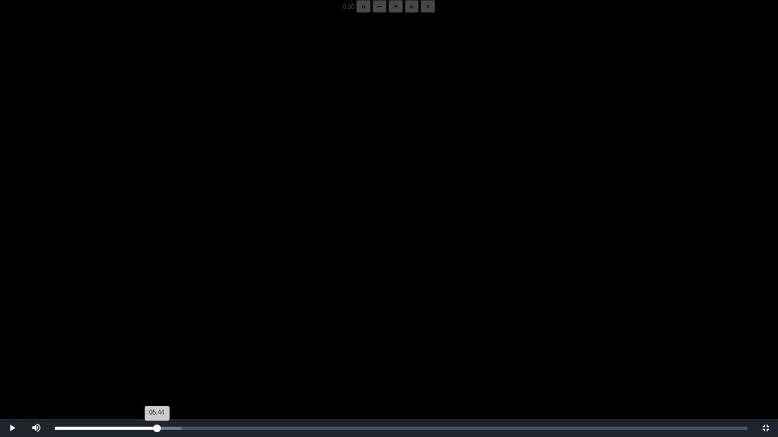
click at [157, 342] on div "05:44 Progress : 0%" at bounding box center [106, 428] width 102 height 3
click at [388, 13] on button "+" at bounding box center [395, 6] width 15 height 13
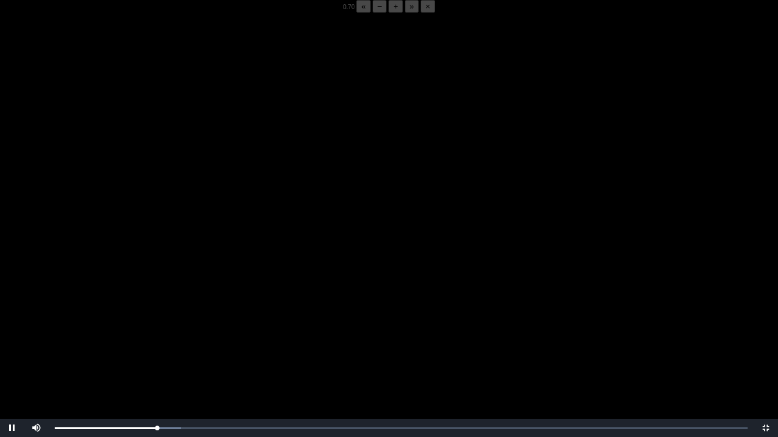
click at [388, 13] on button "+" at bounding box center [395, 6] width 15 height 13
click at [157, 342] on div "05:51 Progress : 0%" at bounding box center [107, 428] width 104 height 3
click at [159, 342] on div "05:50 Progress : 0%" at bounding box center [107, 428] width 104 height 3
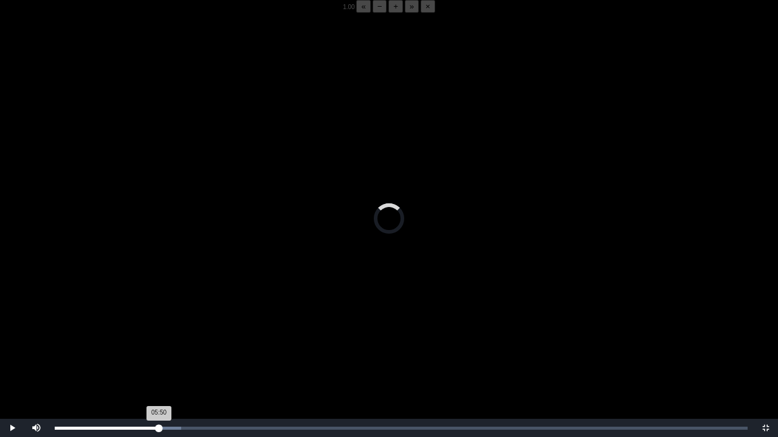
click at [159, 342] on div "05:50 Progress : 0%" at bounding box center [107, 428] width 104 height 3
click at [158, 342] on div "05:53 Progress : 0%" at bounding box center [107, 428] width 104 height 3
click at [158, 342] on div "05:50 Progress : 0%" at bounding box center [107, 428] width 104 height 3
click at [158, 342] on div "05:48 Progress : 0%" at bounding box center [106, 428] width 103 height 3
click at [157, 342] on div "05:44 Progress : 0%" at bounding box center [107, 428] width 104 height 3
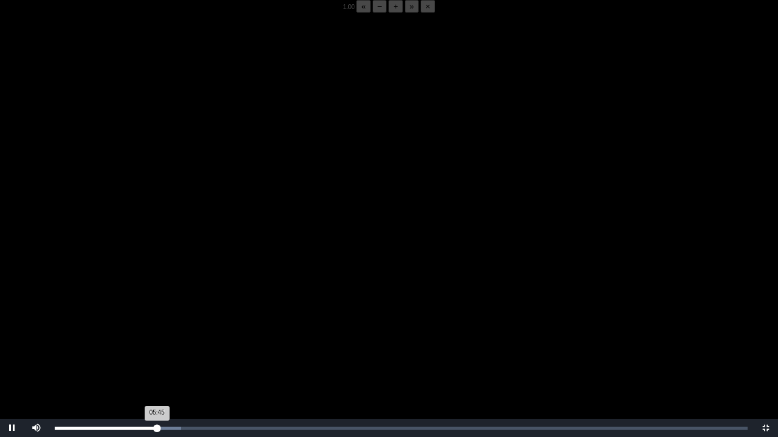
click at [157, 342] on div "05:45 Progress : 0%" at bounding box center [106, 428] width 102 height 3
click at [157, 342] on div "05:45 Progress : 0%" at bounding box center [106, 428] width 103 height 3
click at [158, 342] on div "05:49 Progress : 0%" at bounding box center [106, 428] width 103 height 3
click at [157, 342] on div "05:44 Progress : 0%" at bounding box center [106, 428] width 102 height 3
click at [157, 342] on div "05:52 Progress : 0%" at bounding box center [107, 428] width 104 height 3
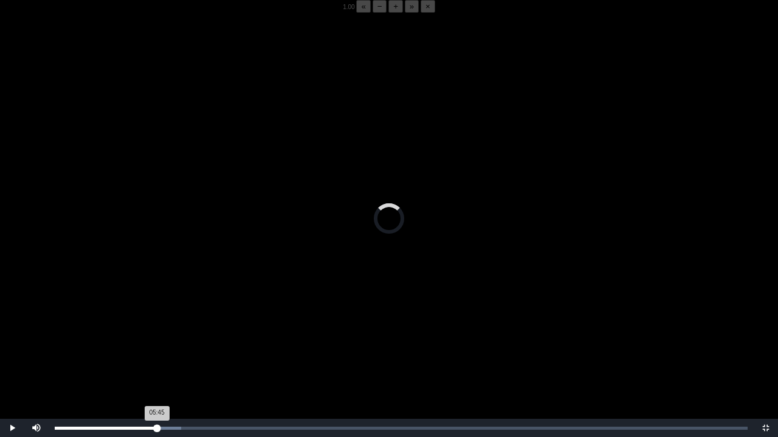
click at [157, 342] on div "05:45 Progress : 0%" at bounding box center [106, 428] width 102 height 3
click at [158, 342] on div "05:48 Progress : 0%" at bounding box center [106, 428] width 103 height 3
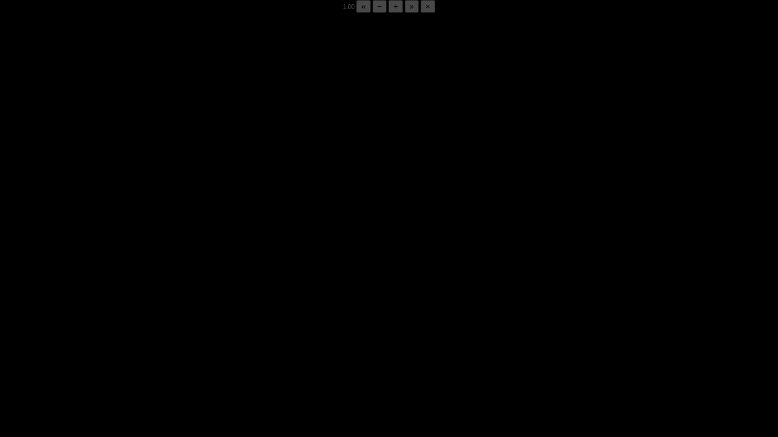
click at [158, 342] on div "05:52 Progress : 0%" at bounding box center [107, 428] width 104 height 3
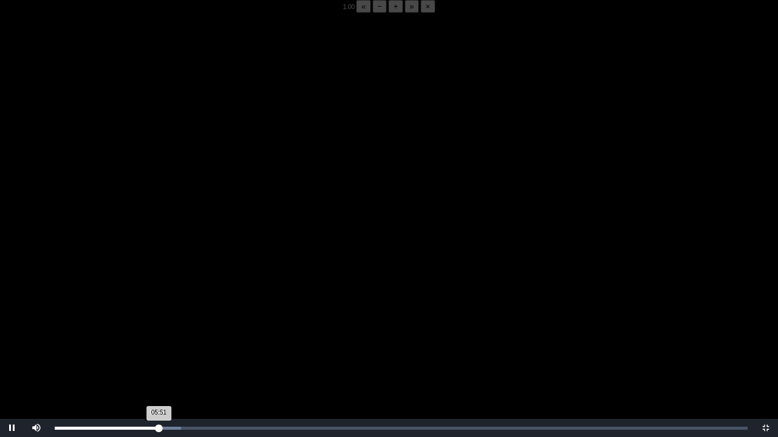
click at [157, 342] on div "05:51 Progress : 0%" at bounding box center [107, 428] width 104 height 3
click at [157, 342] on div "05:45 Progress : 0%" at bounding box center [106, 428] width 103 height 3
click at [158, 342] on div "05:48 Progress : 0%" at bounding box center [106, 428] width 103 height 3
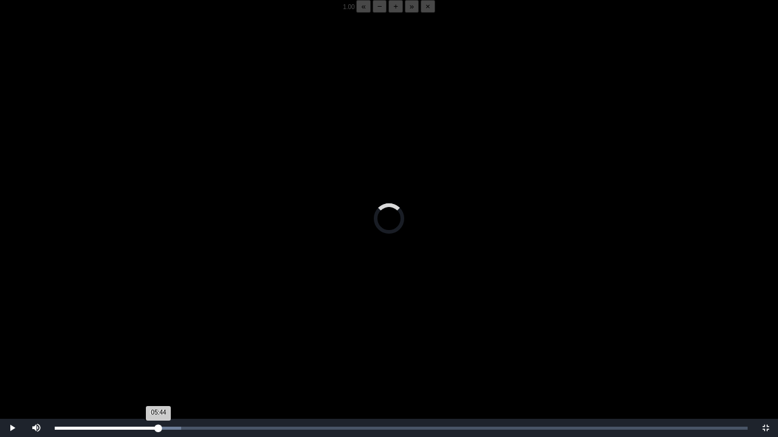
click at [157, 342] on div "05:44 Progress : 0%" at bounding box center [107, 428] width 104 height 3
click at [159, 342] on div "05:53 Progress : 0%" at bounding box center [107, 428] width 104 height 3
click at [160, 342] on div "05:56 Progress : 0%" at bounding box center [108, 428] width 106 height 3
click at [159, 342] on div "05:57 Progress : 0%" at bounding box center [108, 428] width 106 height 3
click at [159, 342] on div "05:52 Progress : 0%" at bounding box center [107, 428] width 105 height 3
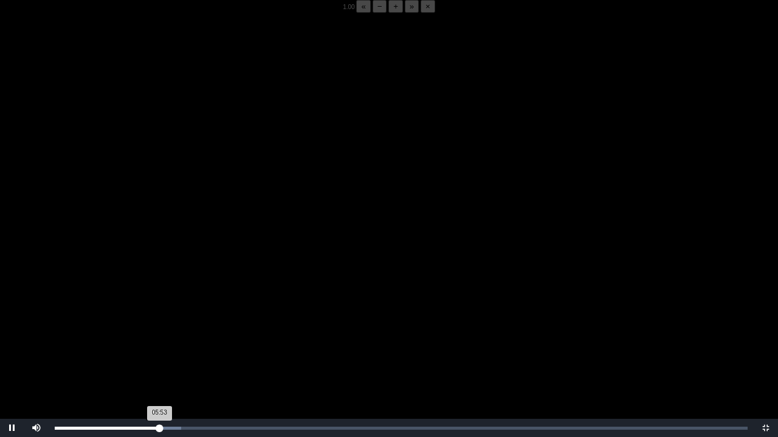
click at [158, 342] on div "Loaded : 0% 05:48 05:53 Progress : 0%" at bounding box center [401, 428] width 705 height 18
click at [158, 342] on div "05:48 Progress : 0%" at bounding box center [106, 428] width 103 height 3
click at [171, 342] on video "Video Player" at bounding box center [389, 231] width 778 height 437
click at [219, 269] on video "Video Player" at bounding box center [389, 231] width 778 height 437
click at [154, 342] on video "Video Player" at bounding box center [389, 231] width 778 height 437
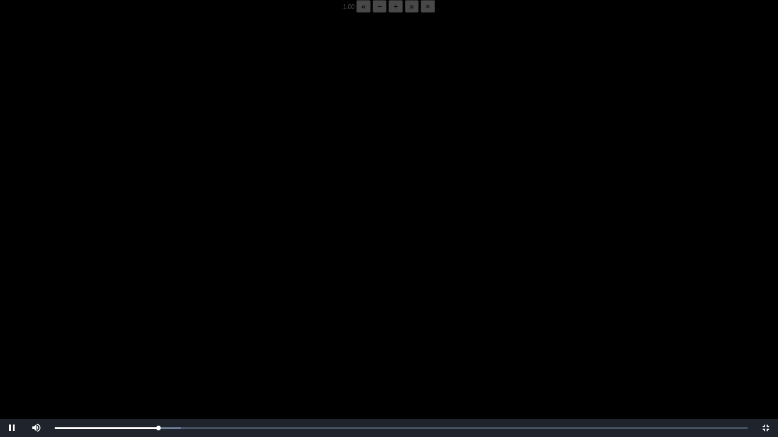
click at [184, 321] on video "Video Player" at bounding box center [389, 231] width 778 height 437
click at [157, 342] on div "05:50 Progress : 0%" at bounding box center [107, 428] width 104 height 3
click at [157, 342] on div "05:44 Progress : 0%" at bounding box center [106, 428] width 102 height 3
click at [151, 342] on video "Video Player" at bounding box center [389, 231] width 778 height 437
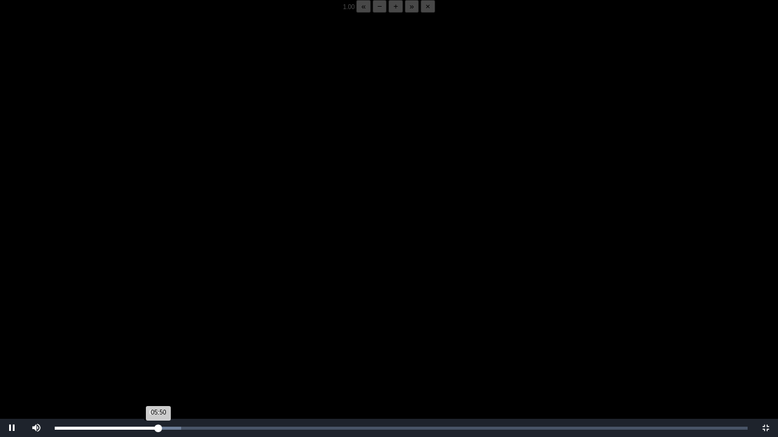
click at [156, 342] on div "05:50 Progress : 0%" at bounding box center [107, 428] width 104 height 3
click at [156, 342] on div "05:46 Progress : 0%" at bounding box center [105, 428] width 101 height 3
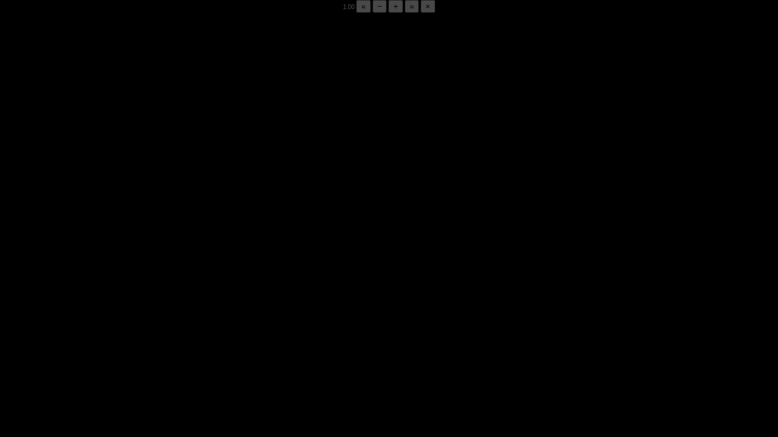
click at [157, 342] on div "05:50 Progress : 0%" at bounding box center [107, 428] width 104 height 3
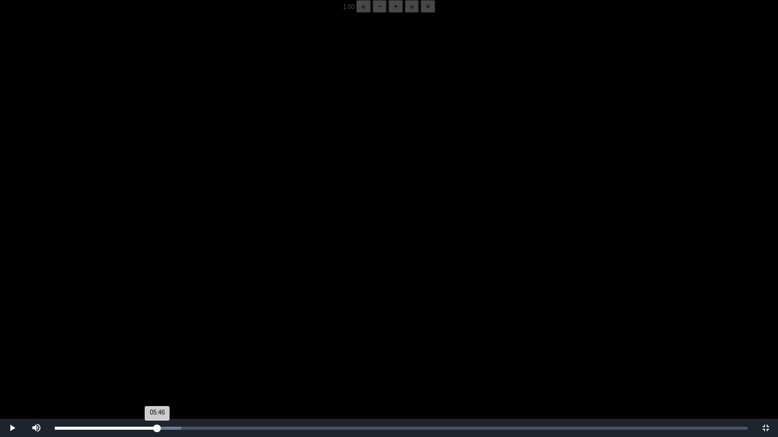
click at [157, 342] on div "05:46 Progress : 0%" at bounding box center [106, 428] width 103 height 3
click at [157, 342] on div "05:48 Progress : 0%" at bounding box center [106, 428] width 103 height 3
click at [157, 342] on div "05:46 Progress : 0%" at bounding box center [106, 428] width 103 height 3
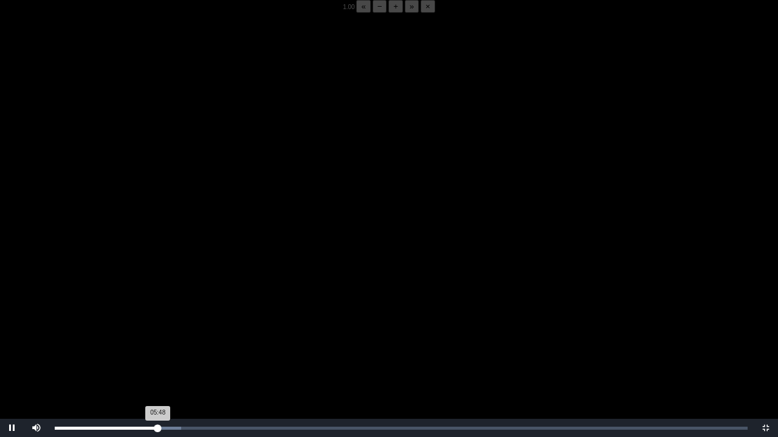
click at [157, 342] on div "05:48 Progress : 0%" at bounding box center [106, 428] width 103 height 3
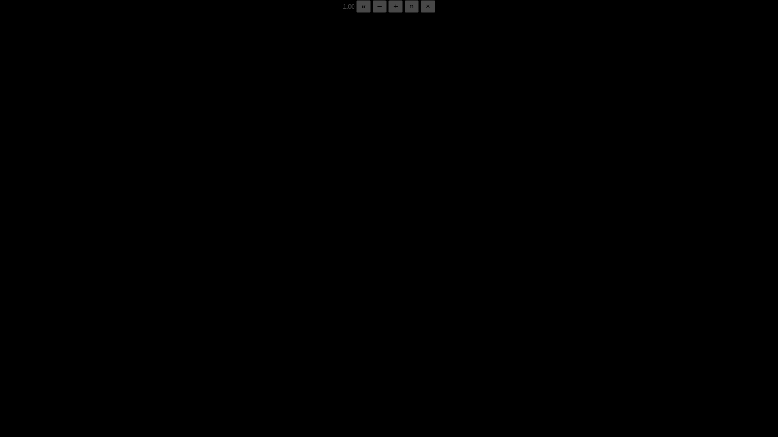
click at [157, 342] on div "05:49 Progress : 0%" at bounding box center [106, 428] width 103 height 3
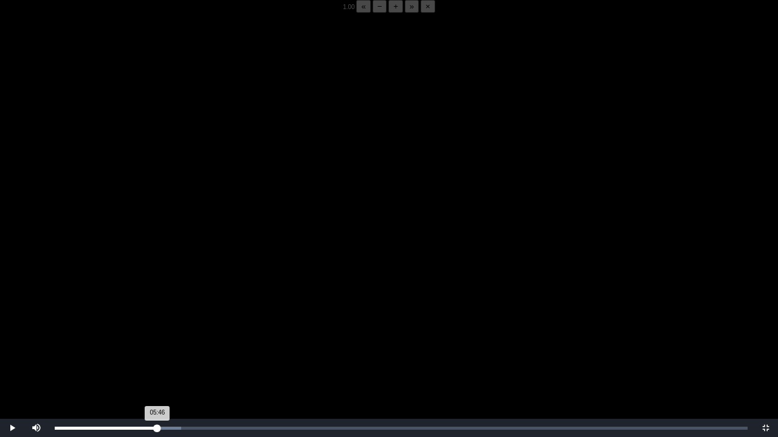
click at [157, 342] on div "05:46 Progress : 0%" at bounding box center [106, 428] width 103 height 3
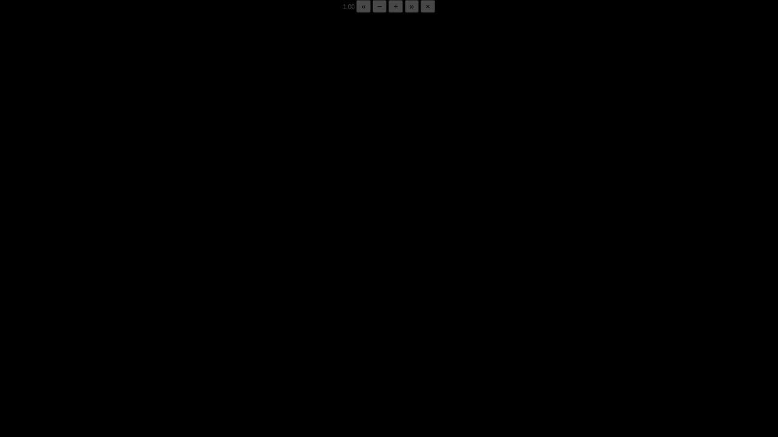
click at [157, 342] on div "05:48 Progress : 0%" at bounding box center [106, 428] width 103 height 3
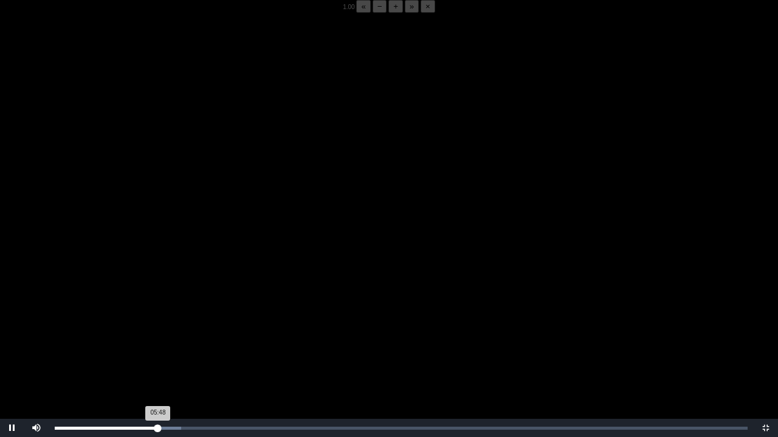
click at [157, 342] on div "05:48 Progress : 0%" at bounding box center [106, 428] width 103 height 3
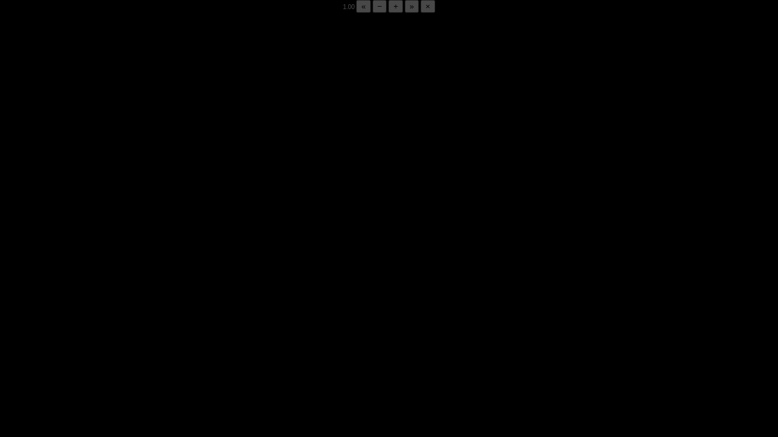
click at [157, 342] on div "05:50 Progress : 0%" at bounding box center [107, 428] width 104 height 3
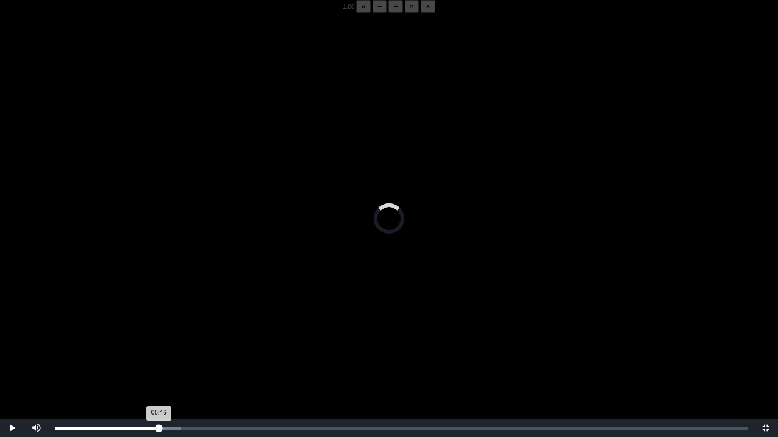
click at [157, 342] on div "05:46 Progress : 0%" at bounding box center [107, 428] width 104 height 3
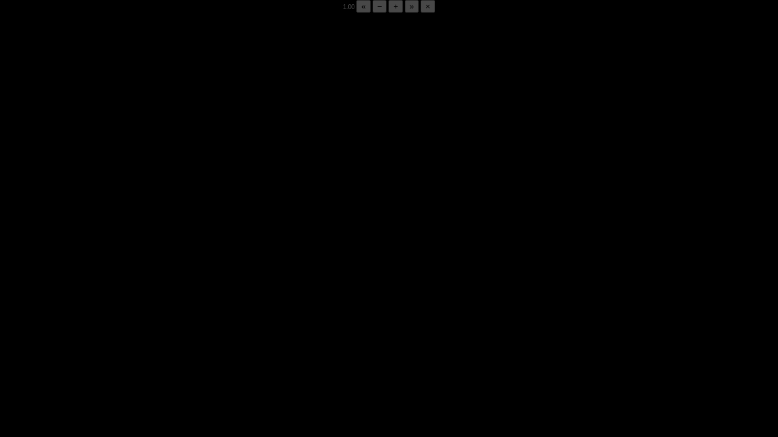
click at [157, 342] on div "05:52 Progress : 0%" at bounding box center [107, 428] width 104 height 3
click at [157, 342] on div "05:53 Progress : 0%" at bounding box center [107, 428] width 104 height 3
click at [157, 342] on div "05:51 Progress : 0%" at bounding box center [107, 428] width 104 height 3
click at [157, 342] on div "05:49 Progress : 0%" at bounding box center [106, 428] width 103 height 3
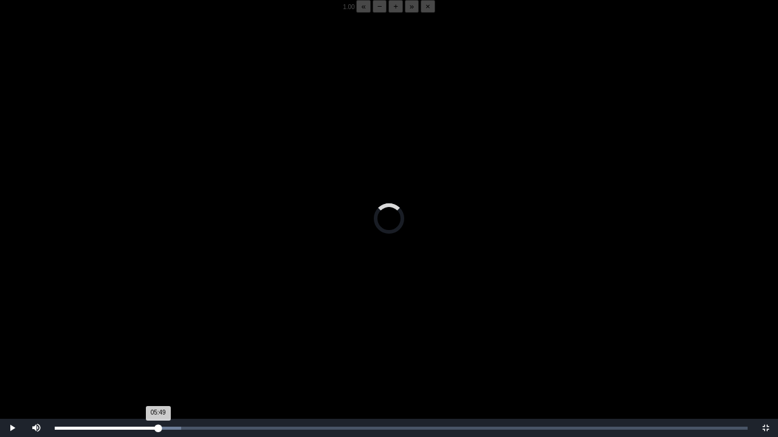
click at [157, 342] on div "05:49 Progress : 0%" at bounding box center [106, 428] width 103 height 3
click at [157, 342] on div "05:48 Progress : 0%" at bounding box center [106, 428] width 103 height 3
click at [128, 342] on video "Video Player" at bounding box center [389, 231] width 778 height 437
click at [126, 342] on video "Video Player" at bounding box center [389, 231] width 778 height 437
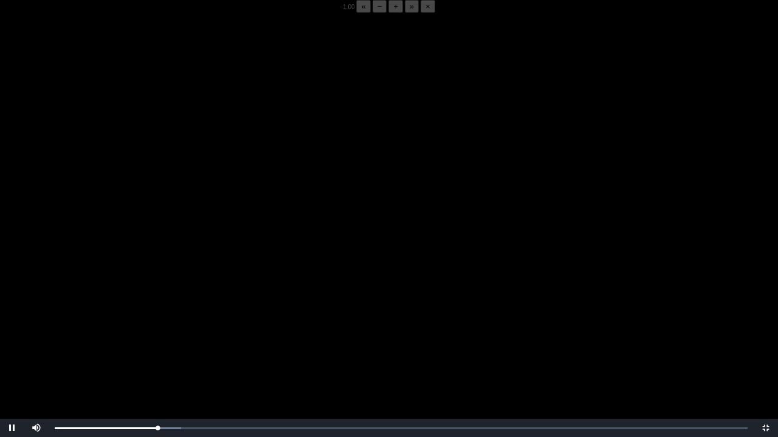
click at [126, 342] on video "Video Player" at bounding box center [389, 231] width 778 height 437
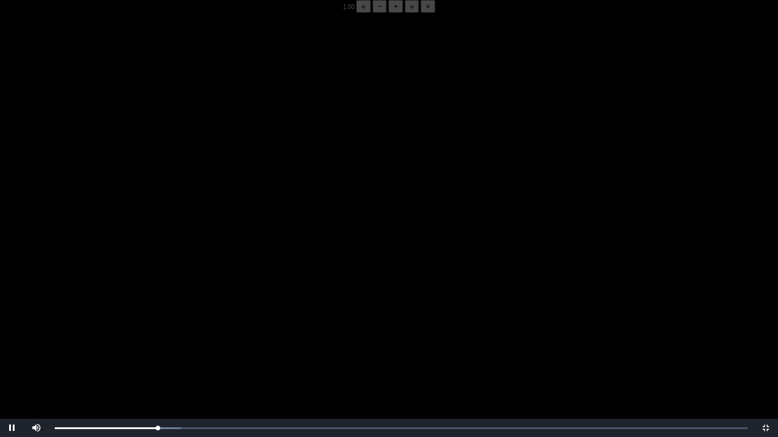
click at [126, 342] on video "Video Player" at bounding box center [389, 231] width 778 height 437
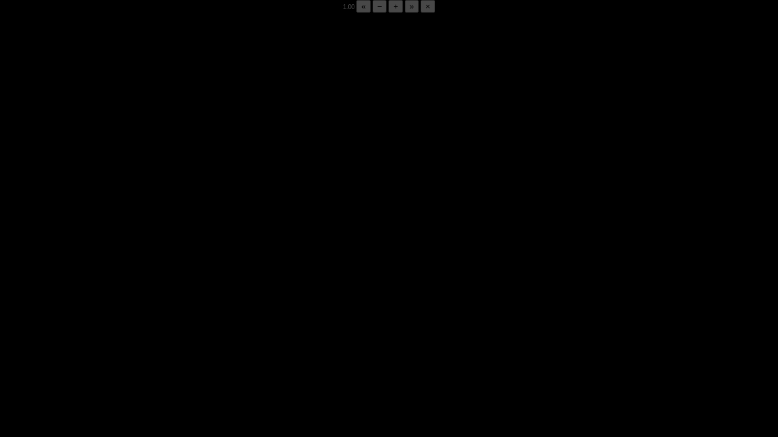
click at [126, 342] on video "Video Player" at bounding box center [389, 231] width 778 height 437
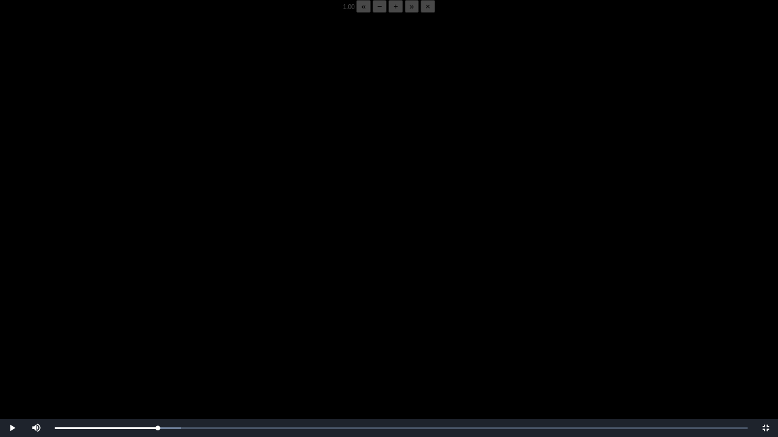
click at [126, 342] on video "Video Player" at bounding box center [389, 231] width 778 height 437
click at [158, 331] on video "Video Player" at bounding box center [389, 231] width 778 height 437
click at [157, 342] on div "05:48 Progress : 0%" at bounding box center [106, 428] width 103 height 3
click at [170, 342] on video "Video Player" at bounding box center [389, 231] width 778 height 437
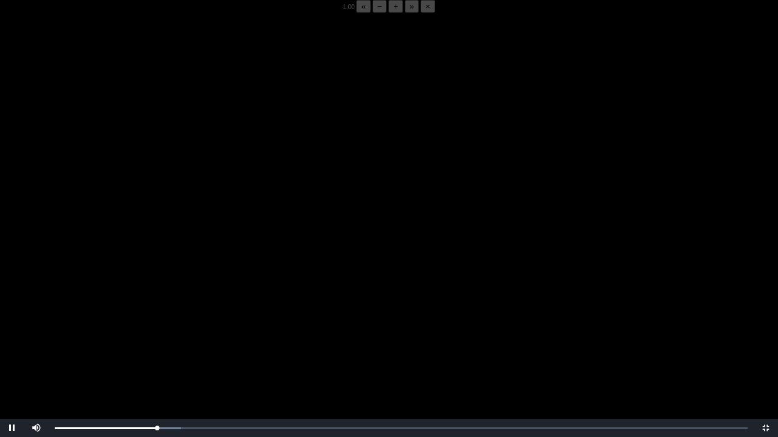
click at [157, 342] on video "Video Player" at bounding box center [389, 231] width 778 height 437
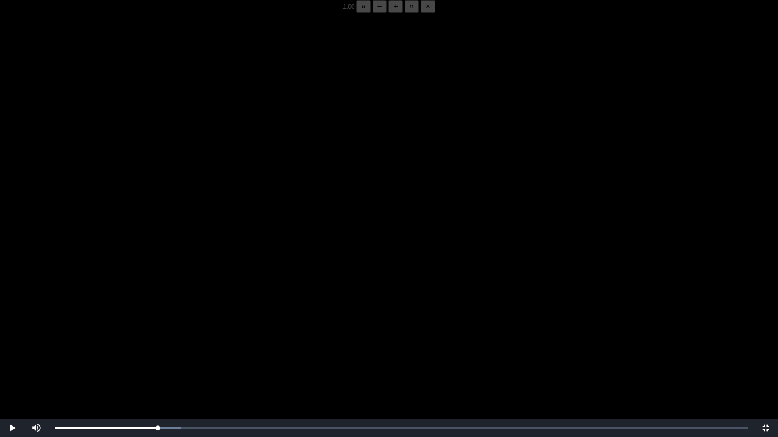
click at [157, 342] on video "Video Player" at bounding box center [389, 231] width 778 height 437
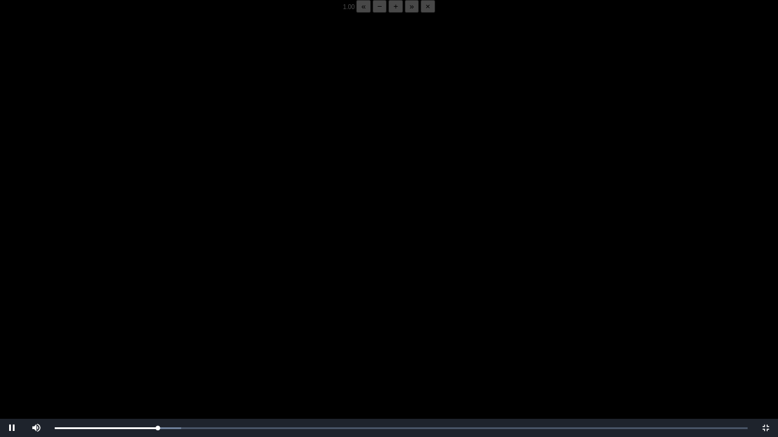
click at [157, 342] on video "Video Player" at bounding box center [389, 231] width 778 height 437
click at [142, 333] on video "Video Player" at bounding box center [389, 231] width 778 height 437
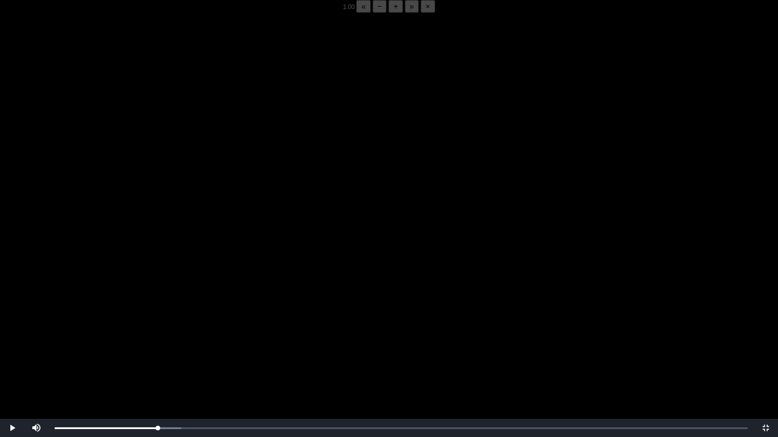
click at [142, 333] on video "Video Player" at bounding box center [389, 231] width 778 height 437
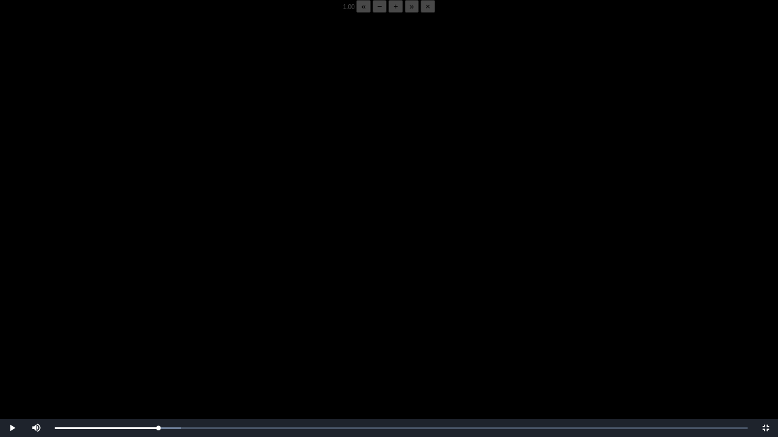
click at [142, 333] on video "Video Player" at bounding box center [389, 231] width 778 height 437
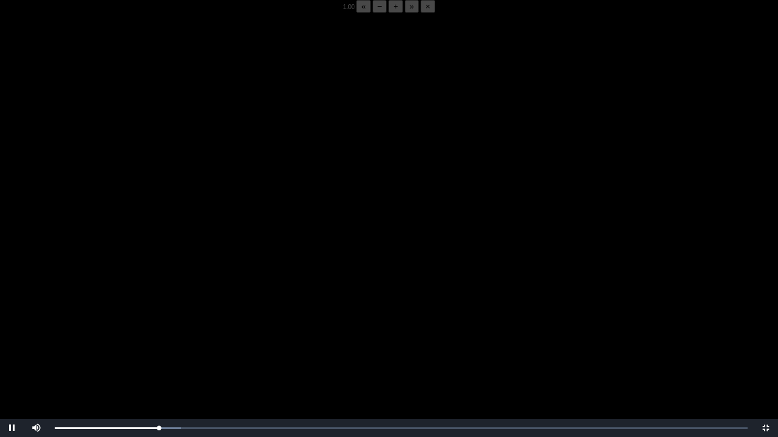
click at [142, 333] on video "Video Player" at bounding box center [389, 231] width 778 height 437
click at [159, 342] on div "05:53 Progress : 0%" at bounding box center [107, 428] width 104 height 3
click at [159, 342] on div "05:50 Progress : 0%" at bounding box center [107, 428] width 104 height 3
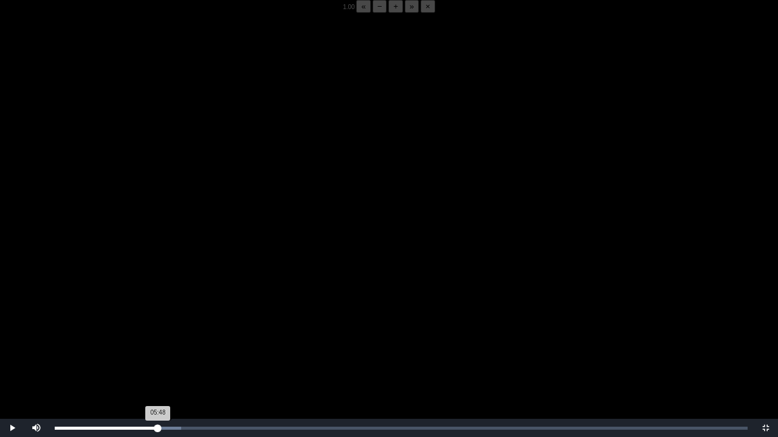
click at [158, 342] on div "05:48 Progress : 0%" at bounding box center [106, 428] width 103 height 3
click at [158, 342] on div "05:49 Progress : 0%" at bounding box center [106, 428] width 103 height 3
click at [158, 342] on div "05:48 Progress : 0%" at bounding box center [106, 428] width 103 height 3
click at [158, 342] on div "05:50 Progress : 0%" at bounding box center [107, 428] width 104 height 3
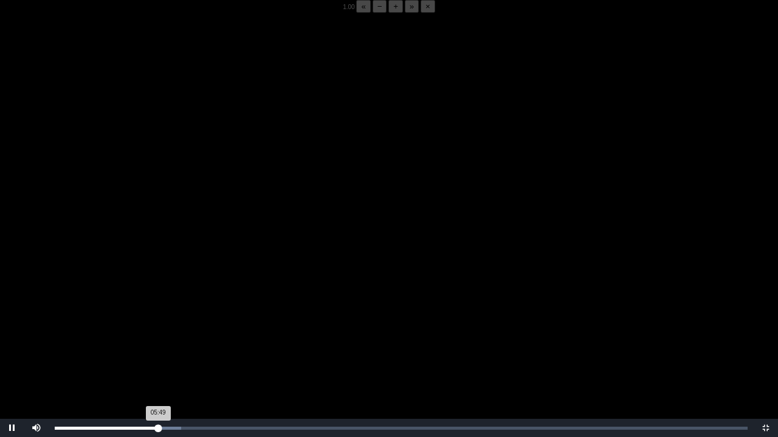
click at [157, 342] on div "05:49 Progress : 0%" at bounding box center [106, 428] width 103 height 3
click at [157, 342] on div "05:44 Progress : 0%" at bounding box center [106, 428] width 103 height 3
click at [157, 342] on div "05:44 Progress : 0%" at bounding box center [106, 428] width 102 height 3
click at [10, 12] on div "1.00 « − + » ×" at bounding box center [389, 6] width 778 height 13
click at [59, 13] on div "1.00 « − + » ×" at bounding box center [389, 6] width 778 height 13
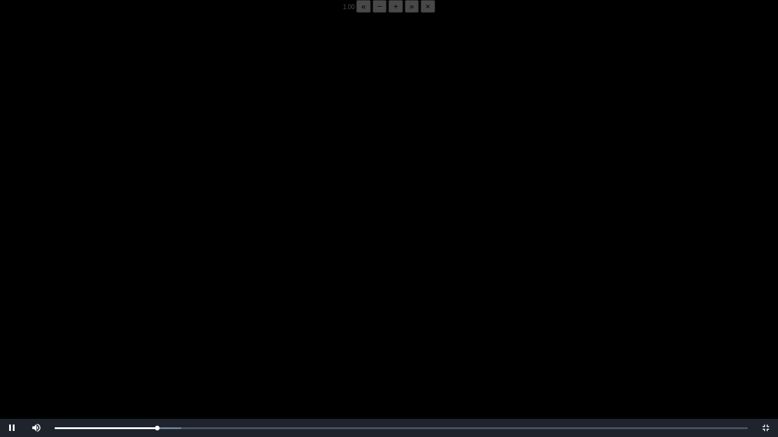
click at [372, 13] on button "−" at bounding box center [379, 6] width 15 height 13
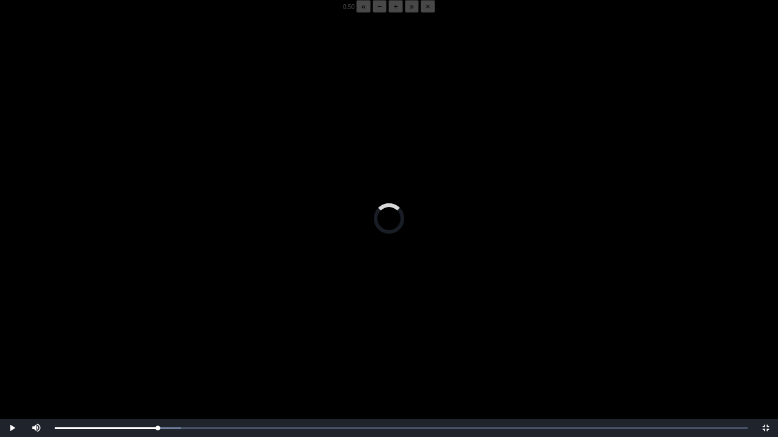
click at [157, 342] on div "05:44 Progress : 0%" at bounding box center [106, 429] width 103 height 2
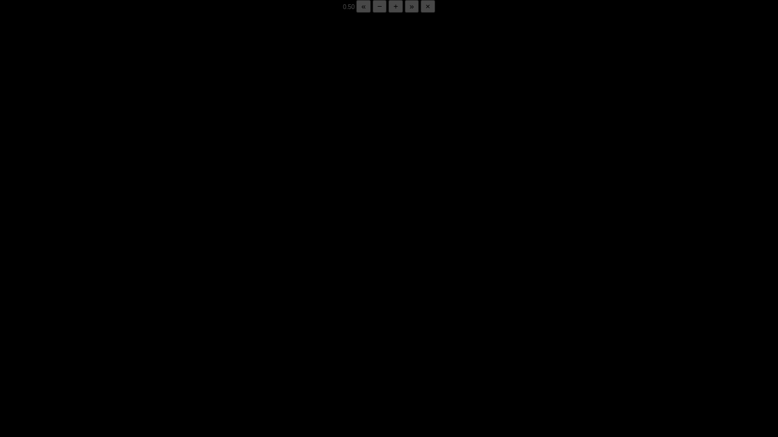
click at [157, 342] on div "05:48 Progress : 0%" at bounding box center [106, 429] width 103 height 2
click at [157, 342] on div "05:50 Progress : 0%" at bounding box center [107, 429] width 104 height 2
click at [157, 342] on div "05:47 Progress : 0%" at bounding box center [106, 429] width 103 height 2
click at [157, 342] on div "05:50 Progress : 0%" at bounding box center [107, 429] width 104 height 2
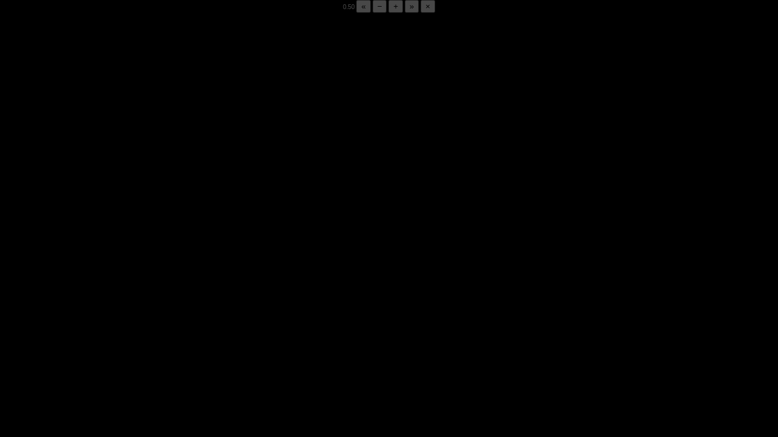
click at [157, 342] on div "05:50 Progress : 0%" at bounding box center [107, 429] width 104 height 2
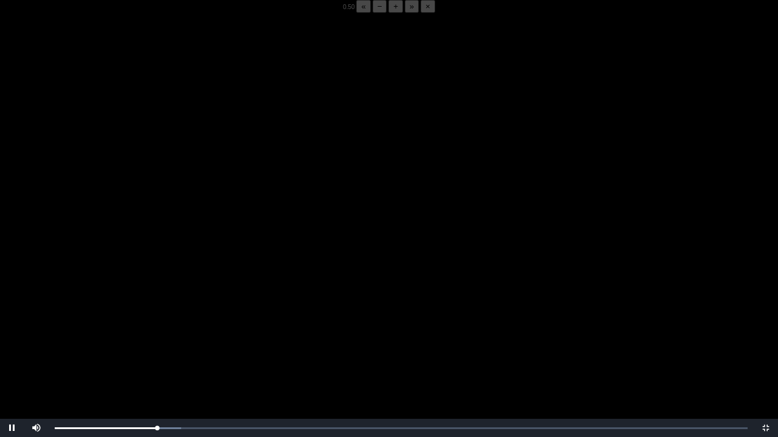
click at [388, 13] on button "+" at bounding box center [395, 6] width 15 height 13
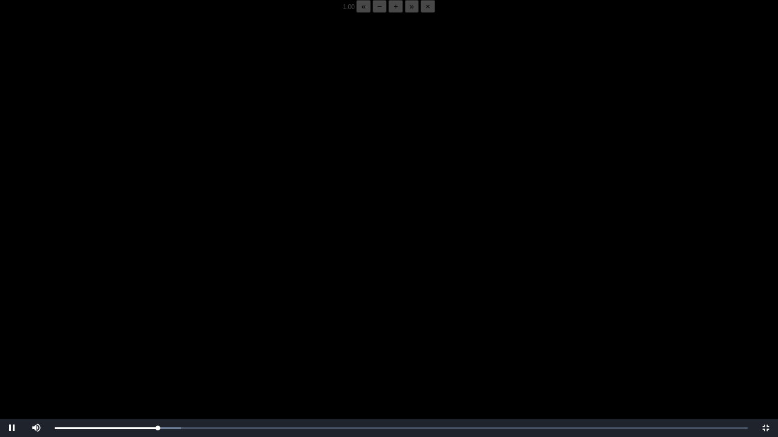
click at [388, 13] on button "+" at bounding box center [395, 6] width 15 height 13
click at [372, 13] on button "−" at bounding box center [379, 6] width 15 height 13
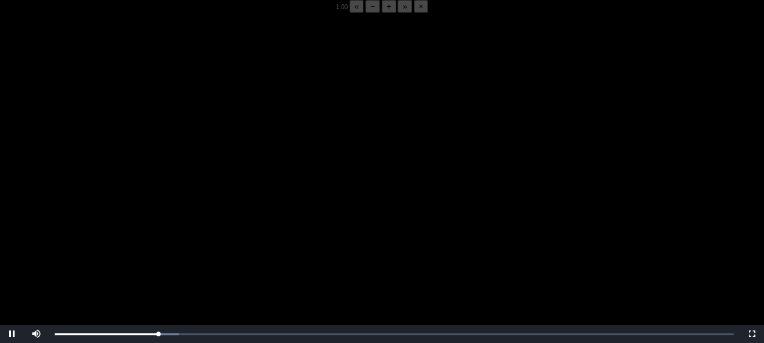
scroll to position [130, 0]
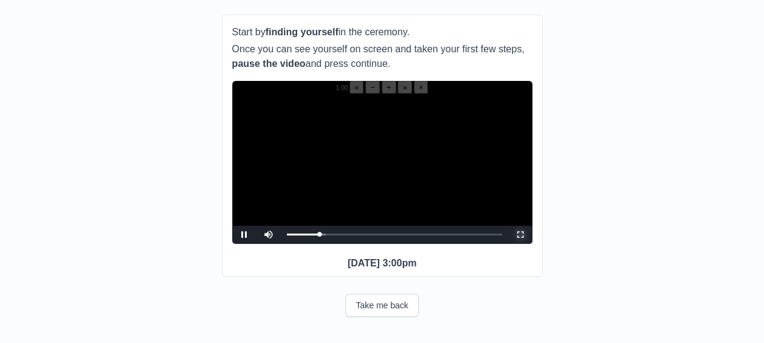
click at [520, 235] on span "Video Player" at bounding box center [520, 235] width 0 height 0
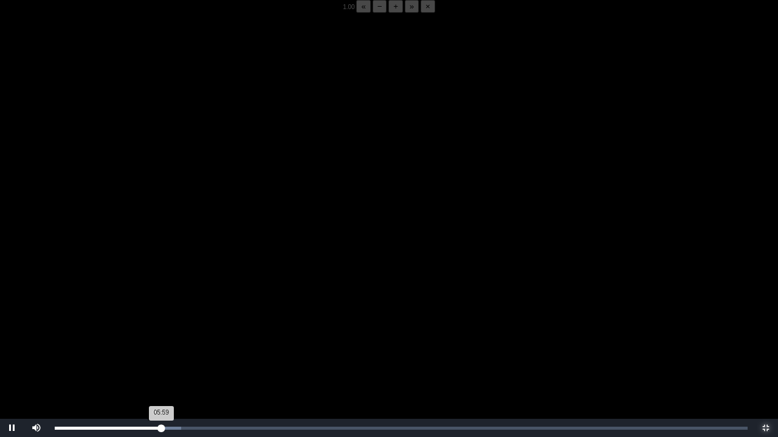
click at [159, 342] on div "05:59 Progress : 0%" at bounding box center [108, 428] width 106 height 3
click at [158, 342] on div "05:54 Progress : 0%" at bounding box center [107, 428] width 105 height 3
click at [159, 342] on div "05:54 Progress : 0%" at bounding box center [107, 428] width 105 height 3
click at [157, 342] on div "05:53 Progress : 0%" at bounding box center [107, 428] width 104 height 3
click at [156, 342] on div "05:49 Progress : 0%" at bounding box center [106, 428] width 103 height 3
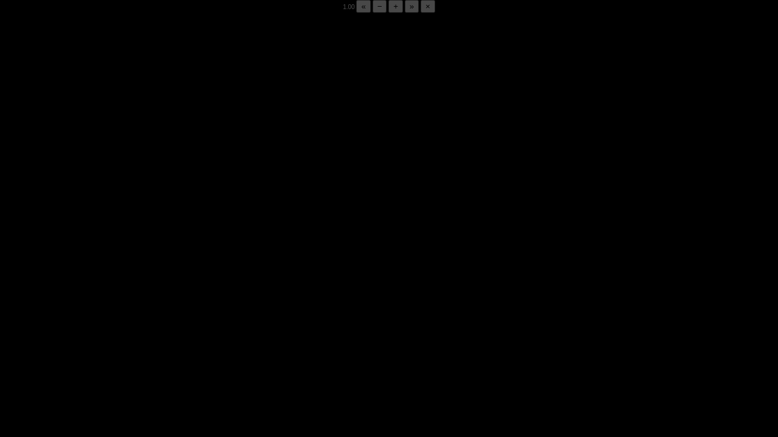
click at [156, 342] on div "05:50 Progress : 0%" at bounding box center [107, 428] width 104 height 3
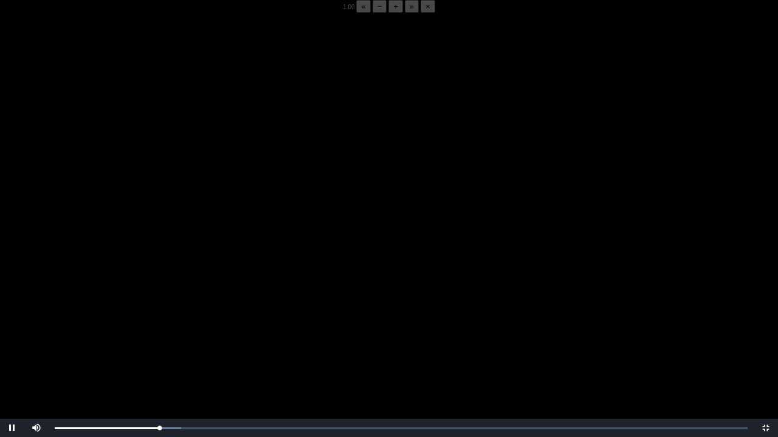
click at [245, 338] on video "Video Player" at bounding box center [389, 231] width 778 height 437
